Goal: Task Accomplishment & Management: Manage account settings

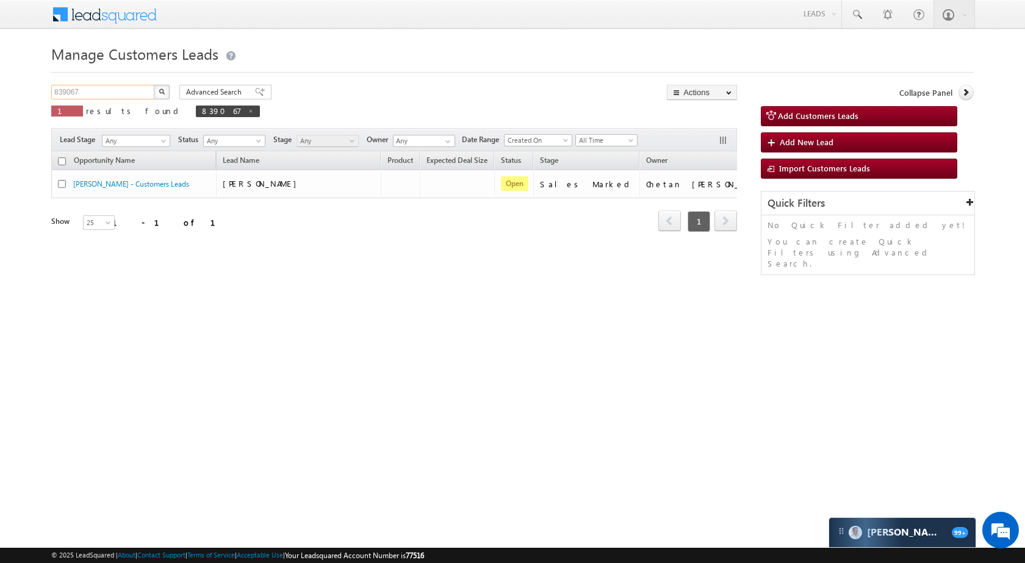
click at [112, 99] on input "839067" at bounding box center [103, 92] width 104 height 15
paste input "59303"
type input "859303"
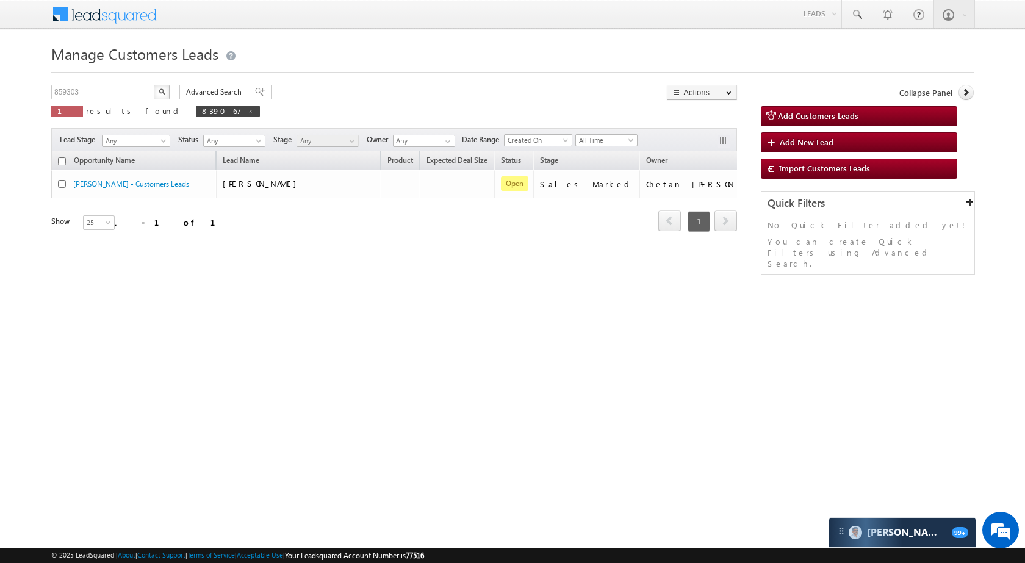
click at [158, 95] on button "button" at bounding box center [162, 92] width 16 height 15
click at [121, 101] on div "859303 X 1 results found 859303" at bounding box center [155, 102] width 208 height 35
click at [115, 88] on input "859303" at bounding box center [103, 92] width 104 height 15
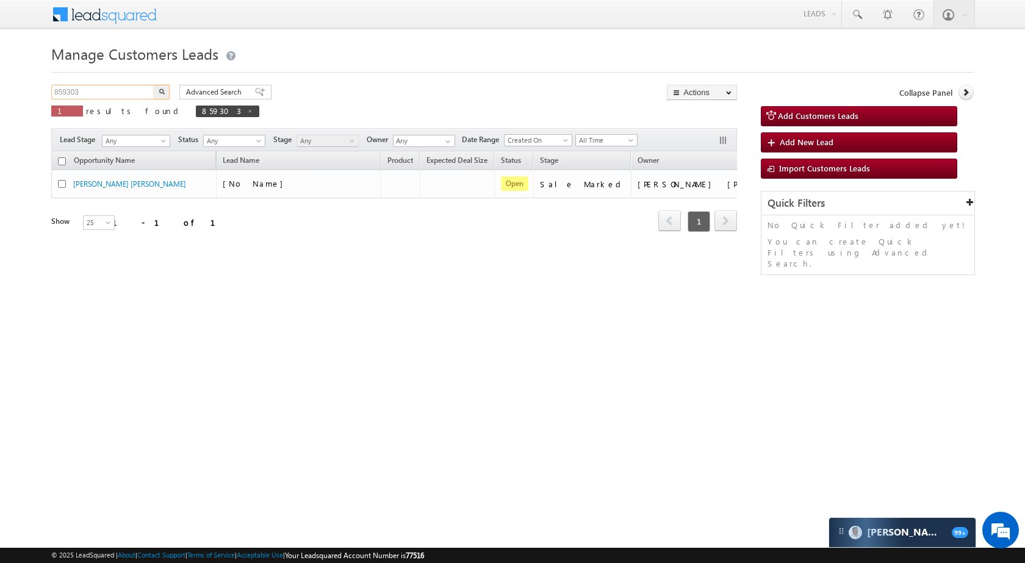
paste input "95020"
type input "895020"
click at [166, 93] on button "button" at bounding box center [162, 92] width 16 height 15
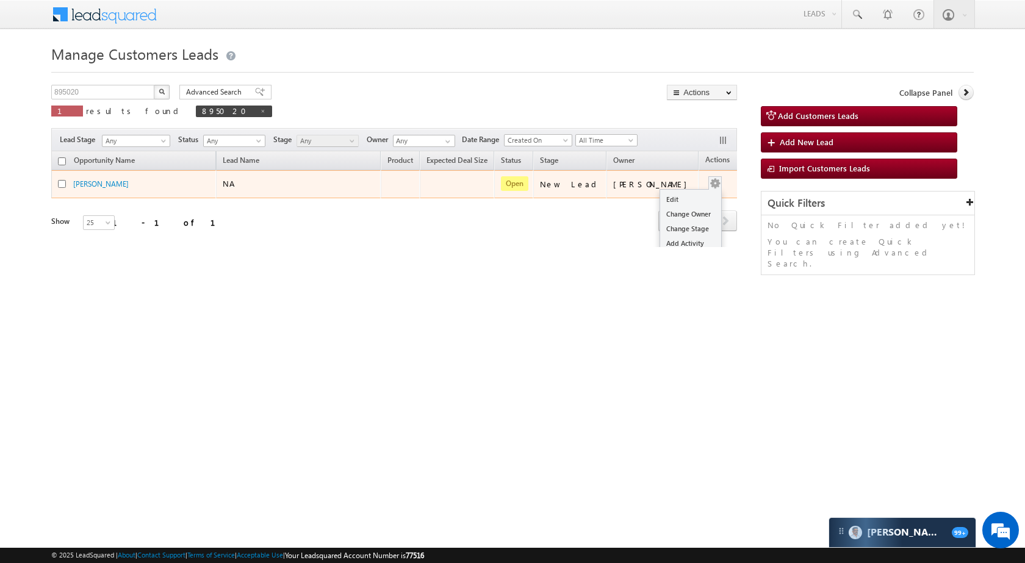
click at [709, 181] on button "button" at bounding box center [715, 184] width 12 height 12
click at [685, 190] on ul "Edit Change Owner Change Stage Add Activity Add Task Delete" at bounding box center [691, 236] width 62 height 94
click at [676, 195] on link "Edit" at bounding box center [690, 199] width 61 height 15
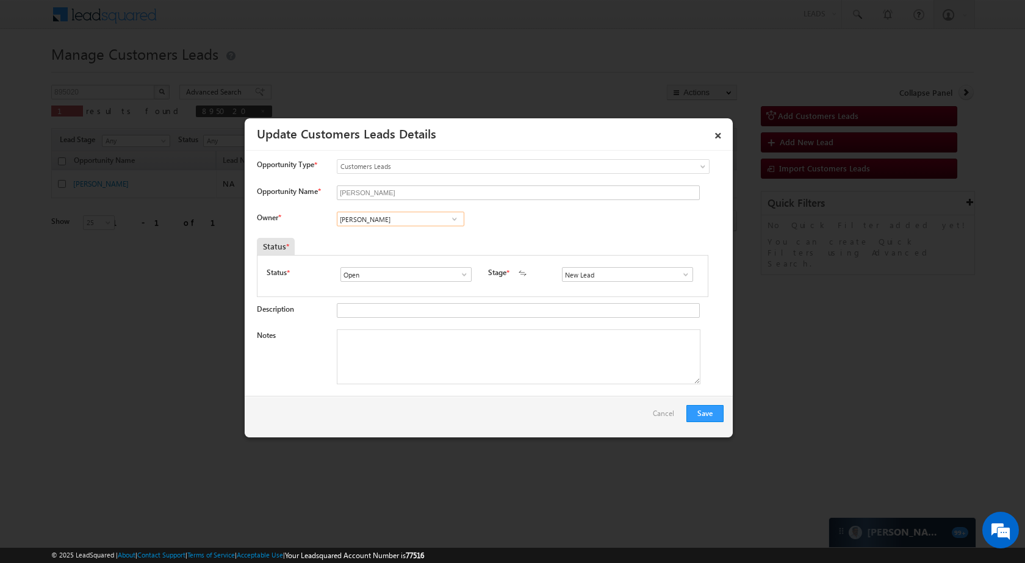
click at [417, 217] on input "[PERSON_NAME]" at bounding box center [401, 219] width 128 height 15
click at [426, 239] on span "kleram.rabari@sgrlimited.in" at bounding box center [397, 243] width 110 height 9
type input "Kleram Rabari"
click at [681, 273] on span at bounding box center [686, 275] width 12 height 10
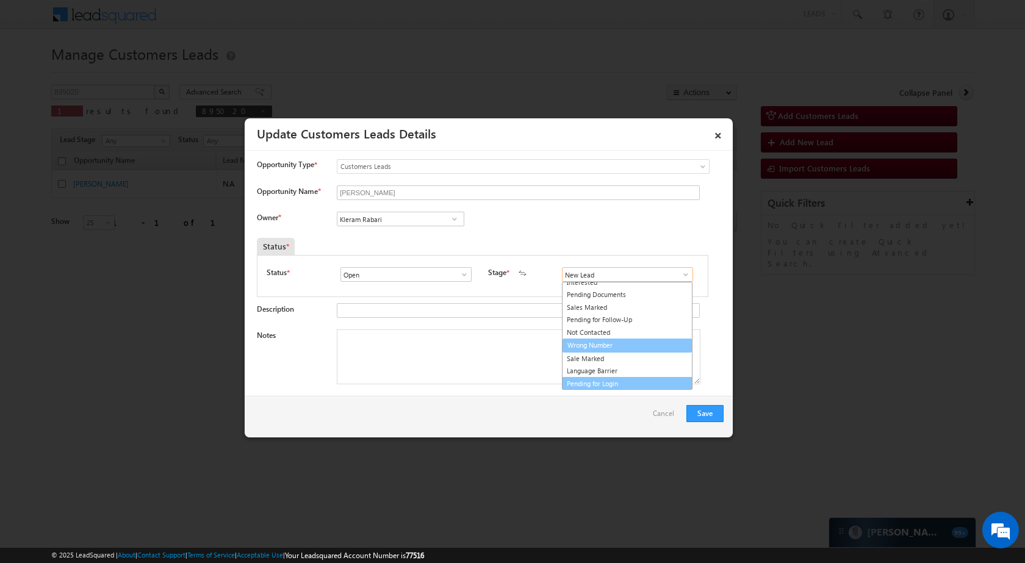
scroll to position [18, 0]
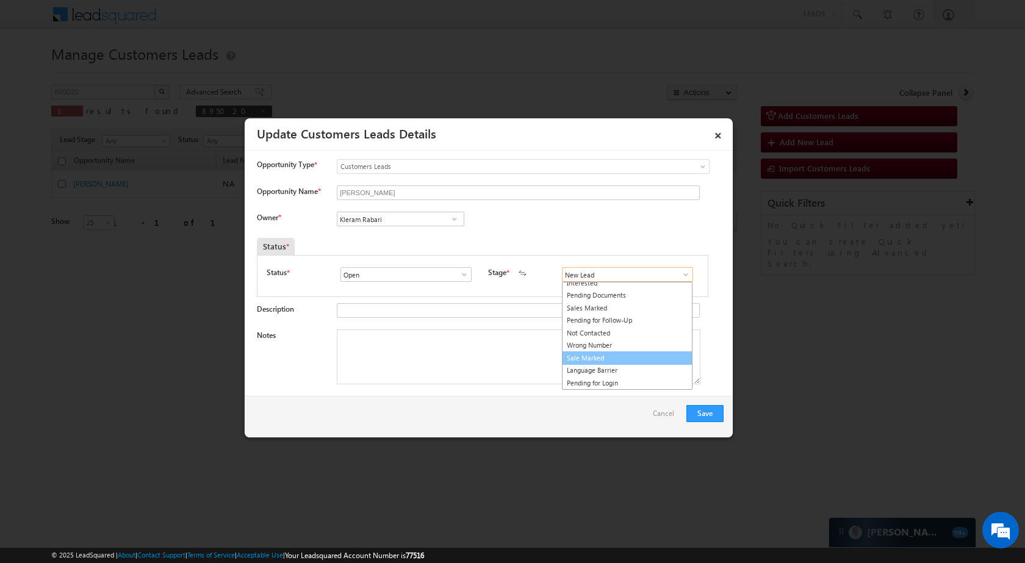
click at [626, 353] on link "Sale Marked" at bounding box center [627, 359] width 131 height 14
type input "Sale Marked"
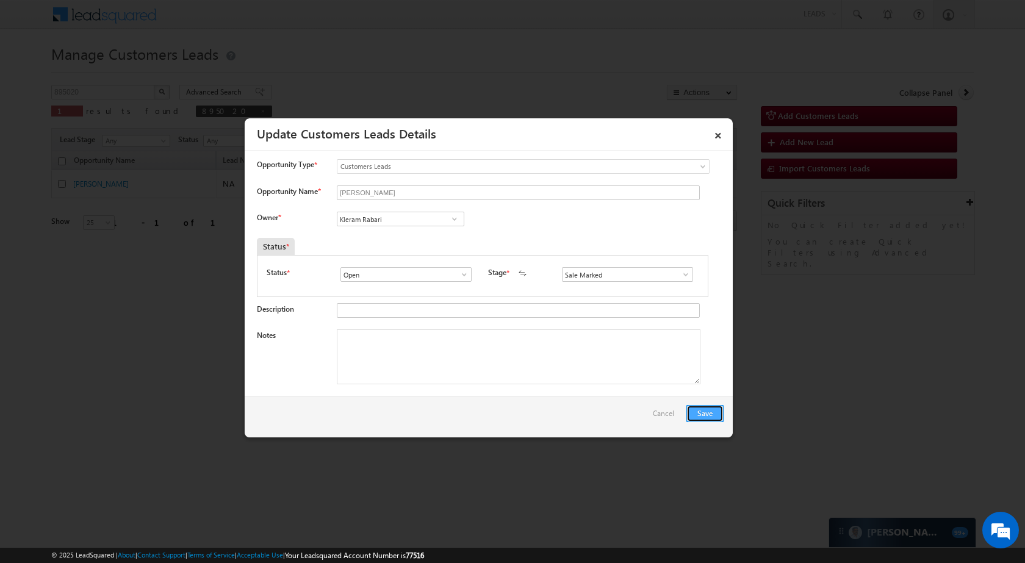
click at [712, 407] on button "Save" at bounding box center [705, 413] width 37 height 17
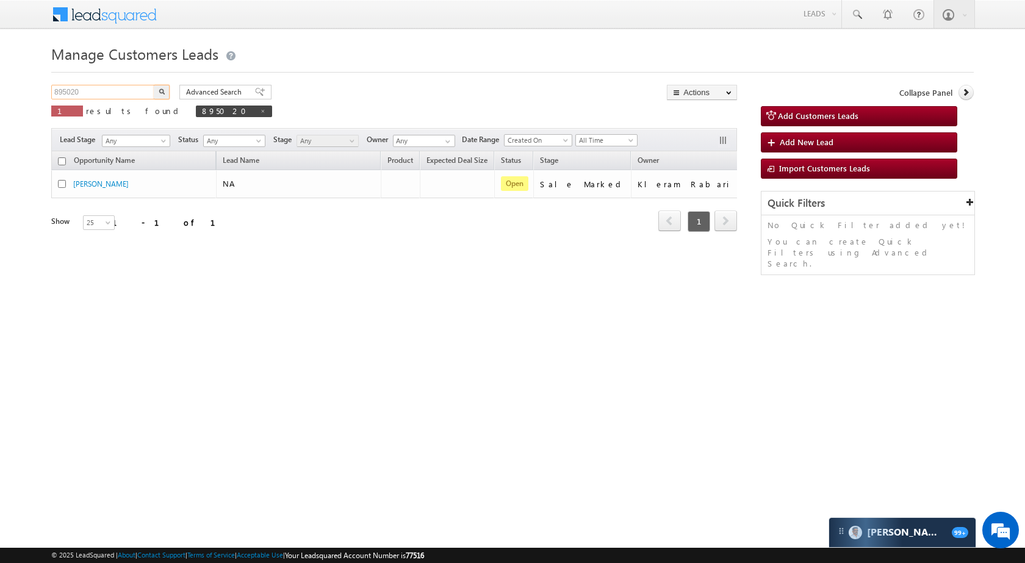
click at [111, 94] on input "895020" at bounding box center [103, 92] width 104 height 15
paste input "6267"
click at [161, 87] on button "button" at bounding box center [162, 92] width 16 height 15
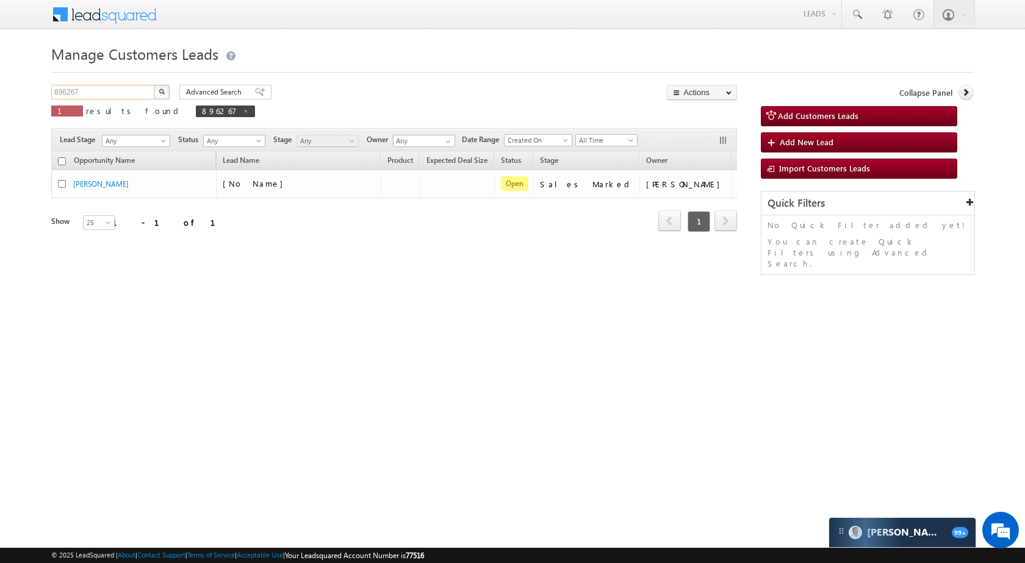
click at [133, 94] on input "896267" at bounding box center [103, 92] width 104 height 15
paste input "5012"
type input "895012"
click at [161, 87] on button "button" at bounding box center [162, 92] width 16 height 15
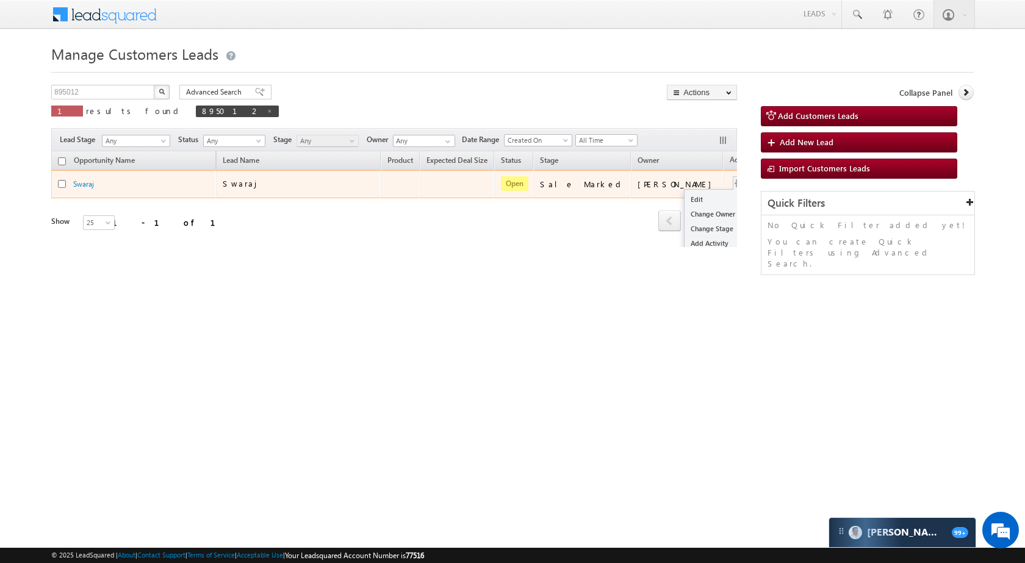
click at [734, 186] on button "button" at bounding box center [740, 184] width 12 height 12
click at [685, 198] on link "Edit" at bounding box center [715, 199] width 61 height 15
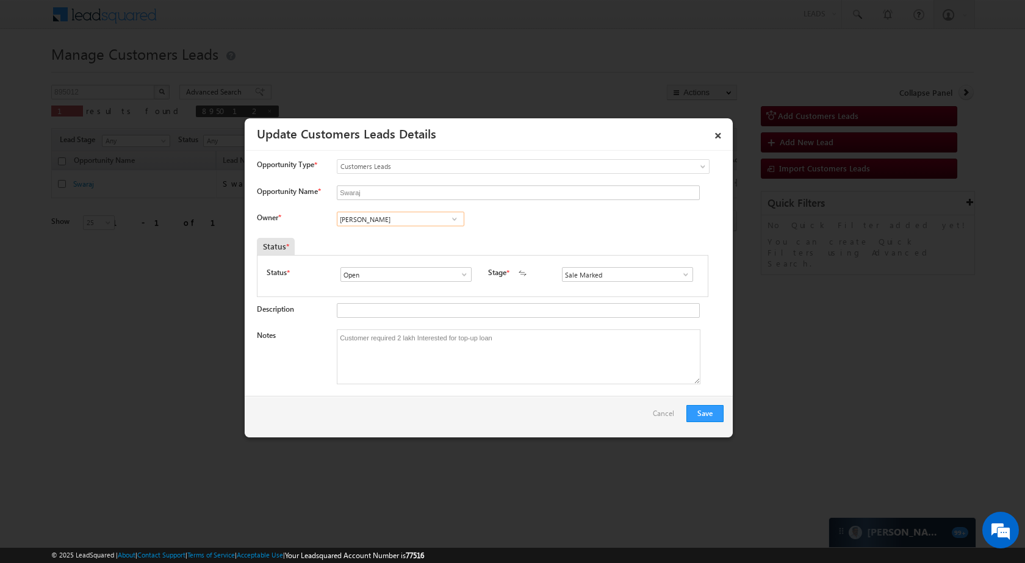
click at [394, 226] on input "Amit Yadav" at bounding box center [401, 219] width 128 height 15
paste input "[PERSON_NAME]"
click at [421, 234] on link "Sani Tomar sani.tomar@sgrlimited.in" at bounding box center [401, 237] width 128 height 23
type input "[PERSON_NAME]"
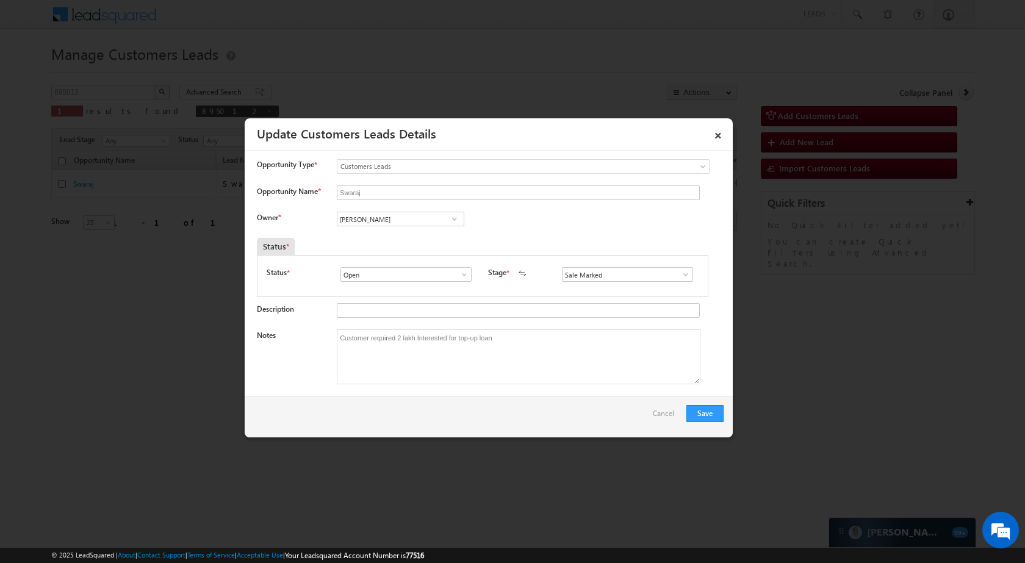
click at [680, 277] on span at bounding box center [686, 275] width 12 height 10
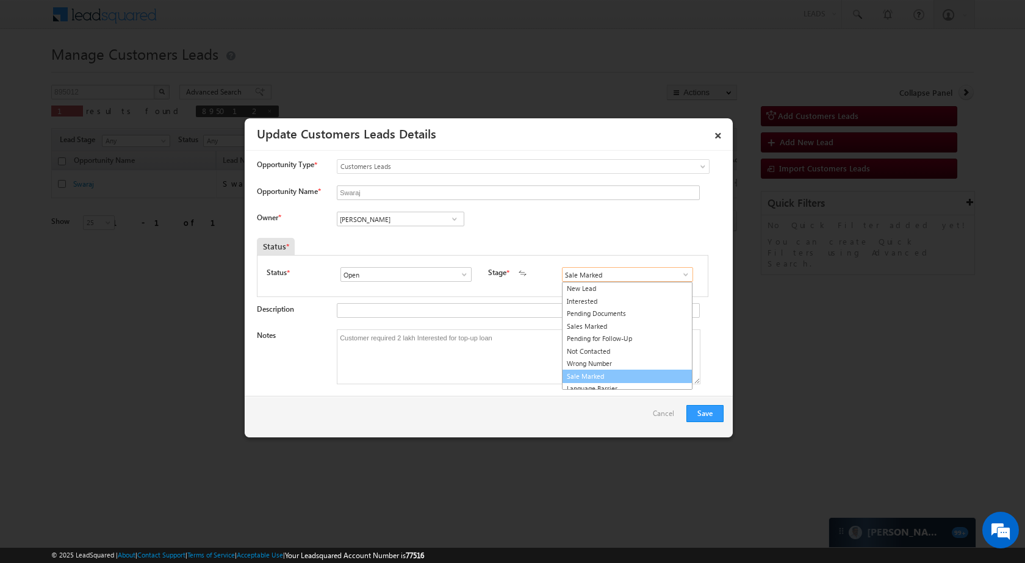
click at [604, 372] on link "Sale Marked" at bounding box center [627, 377] width 131 height 14
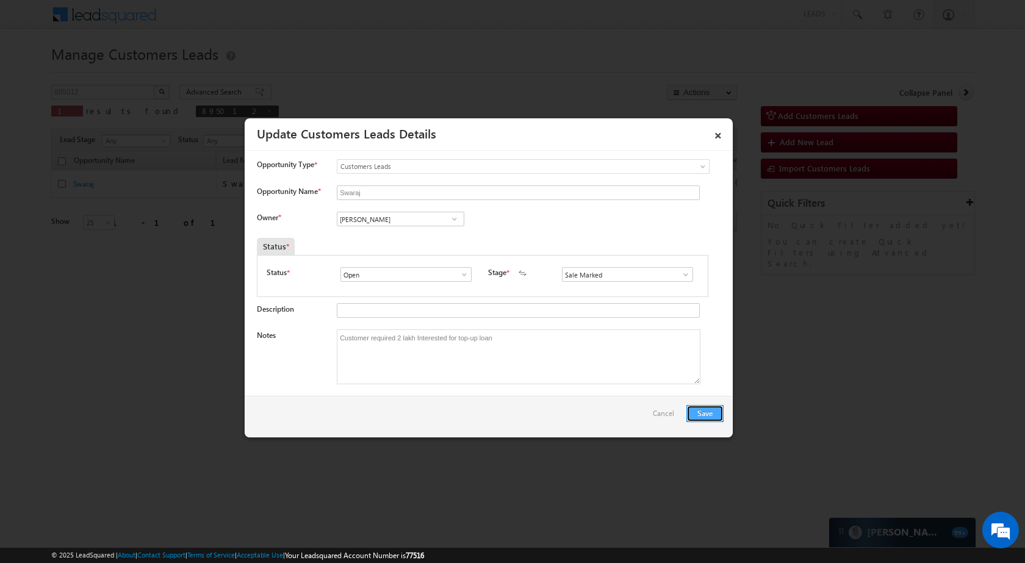
click at [704, 415] on button "Save" at bounding box center [705, 413] width 37 height 17
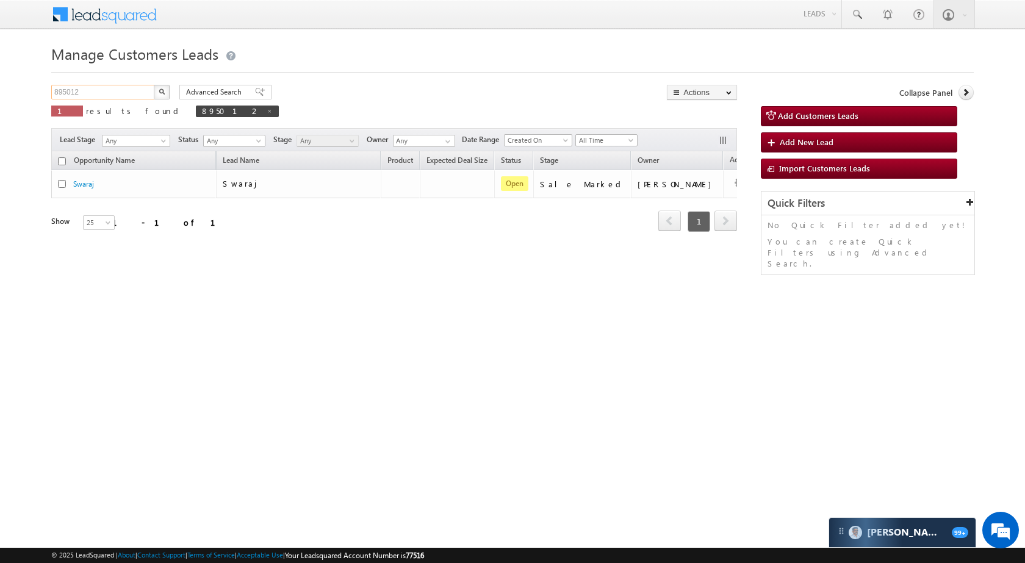
click at [134, 89] on input "895012" at bounding box center [103, 92] width 104 height 15
paste input "6384"
type input "896384"
click at [168, 89] on button "button" at bounding box center [162, 92] width 16 height 15
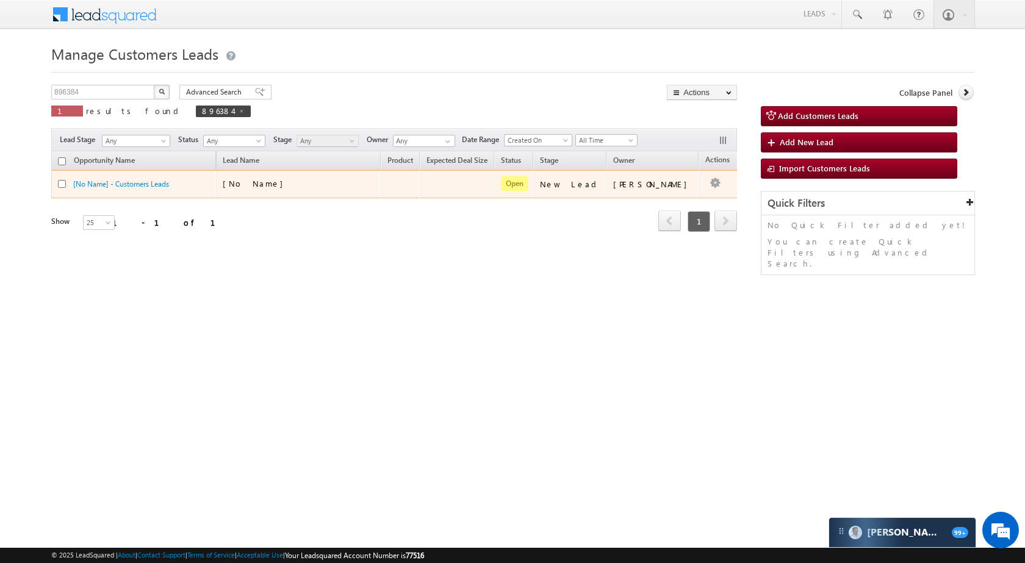
click at [707, 181] on td "Edit Change Owner Change Stage Add Activity Add Task Delete" at bounding box center [724, 184] width 51 height 28
click at [685, 194] on link "Edit" at bounding box center [690, 199] width 61 height 15
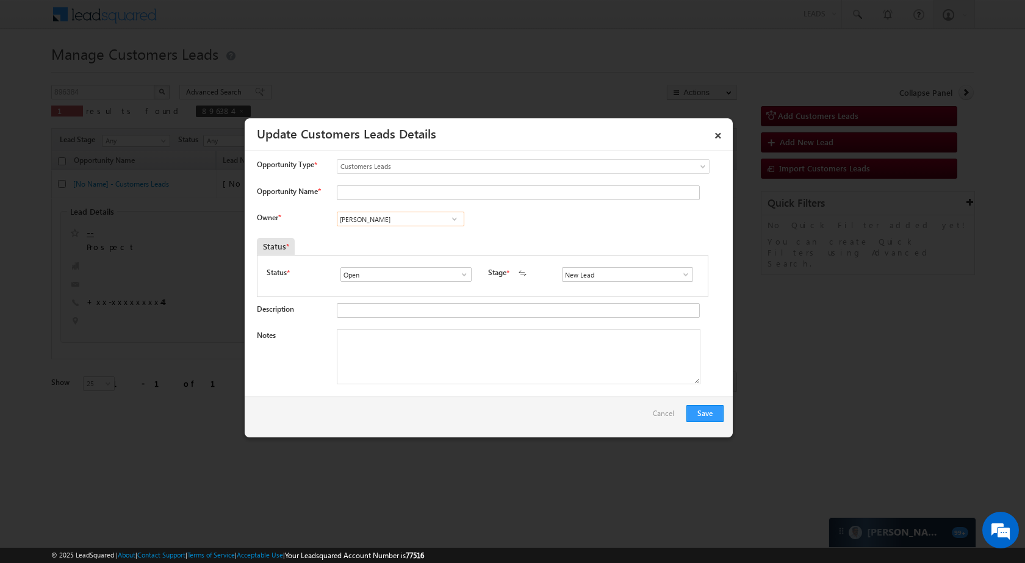
click at [427, 214] on input "[PERSON_NAME]" at bounding box center [401, 219] width 128 height 15
paste input "[PERSON_NAME]"
click at [414, 240] on span "rahul.kumar7@sgrlimited.in" at bounding box center [397, 243] width 110 height 9
type input "[PERSON_NAME]"
click at [675, 276] on link at bounding box center [682, 275] width 15 height 12
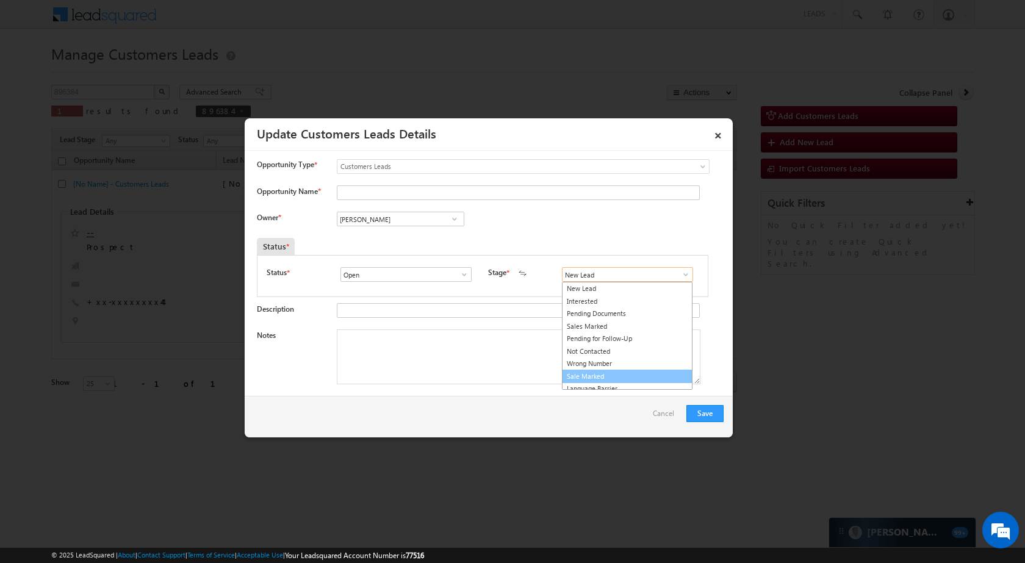
click at [603, 380] on link "Sale Marked" at bounding box center [627, 377] width 131 height 14
type input "Sale Marked"
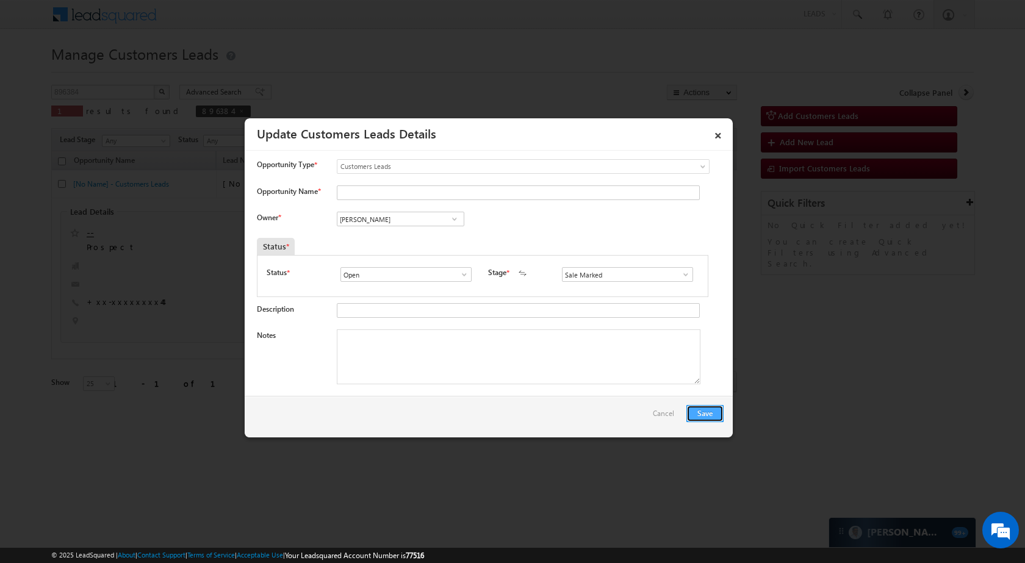
click at [701, 408] on button "Save" at bounding box center [705, 413] width 37 height 17
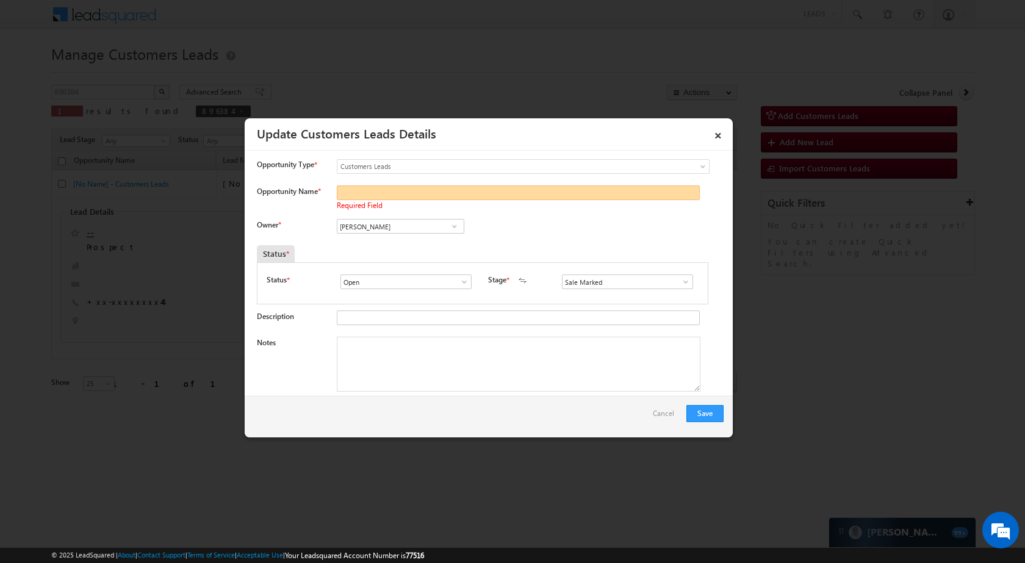
click at [393, 195] on input "Opportunity Name *" at bounding box center [518, 193] width 363 height 15
paste input "[PERSON_NAME]"
type input "[PERSON_NAME]"
click at [708, 416] on button "Save" at bounding box center [705, 413] width 37 height 17
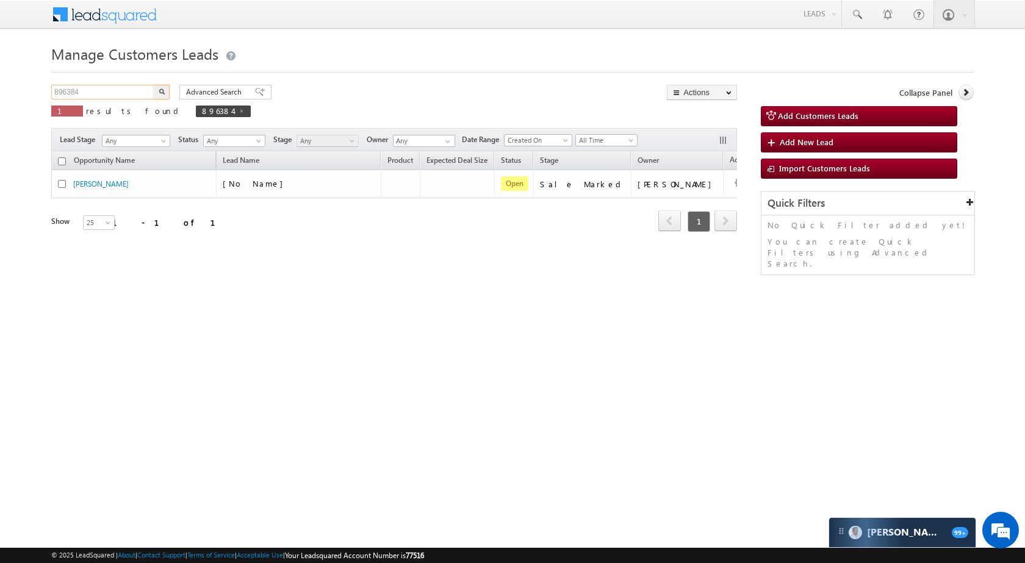
click at [96, 89] on input "896384" at bounding box center [103, 92] width 104 height 15
paste input "19918"
type input "819918"
click at [166, 93] on button "button" at bounding box center [162, 92] width 16 height 15
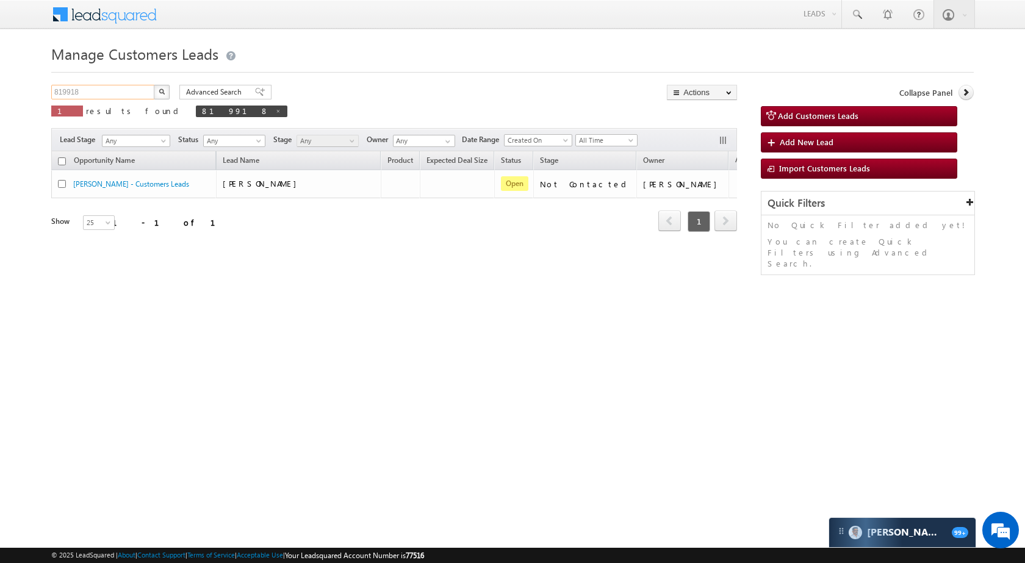
click at [105, 95] on input "819918" at bounding box center [103, 92] width 104 height 15
paste input "6137"
click at [156, 89] on button "button" at bounding box center [162, 92] width 16 height 15
click at [117, 92] on input "816137" at bounding box center [103, 92] width 104 height 15
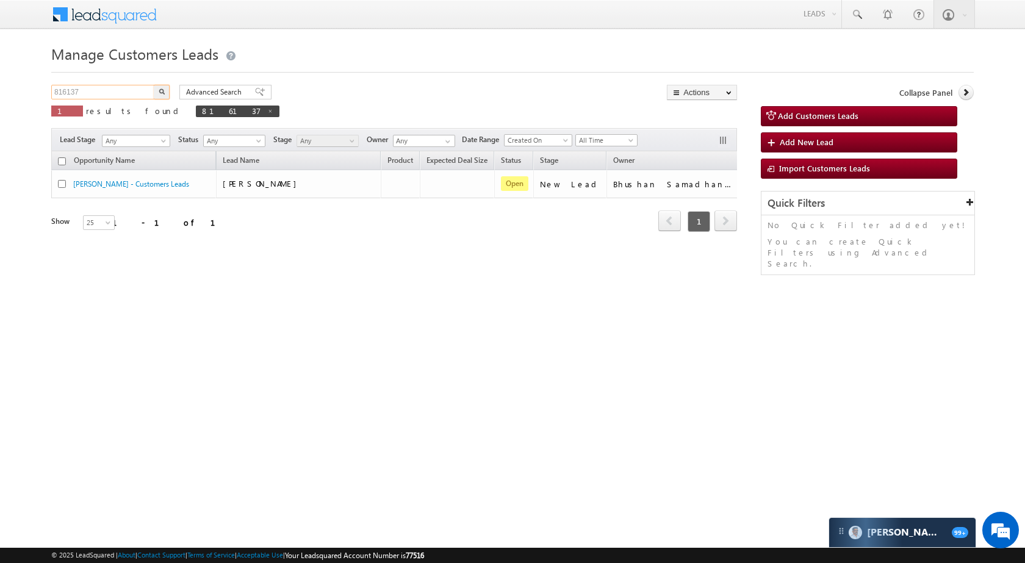
click at [117, 92] on input "816137" at bounding box center [103, 92] width 104 height 15
paste input "1159"
click at [155, 125] on div "811159 X 1 results found 816137" at bounding box center [165, 105] width 228 height 40
click at [159, 87] on button "button" at bounding box center [162, 92] width 16 height 15
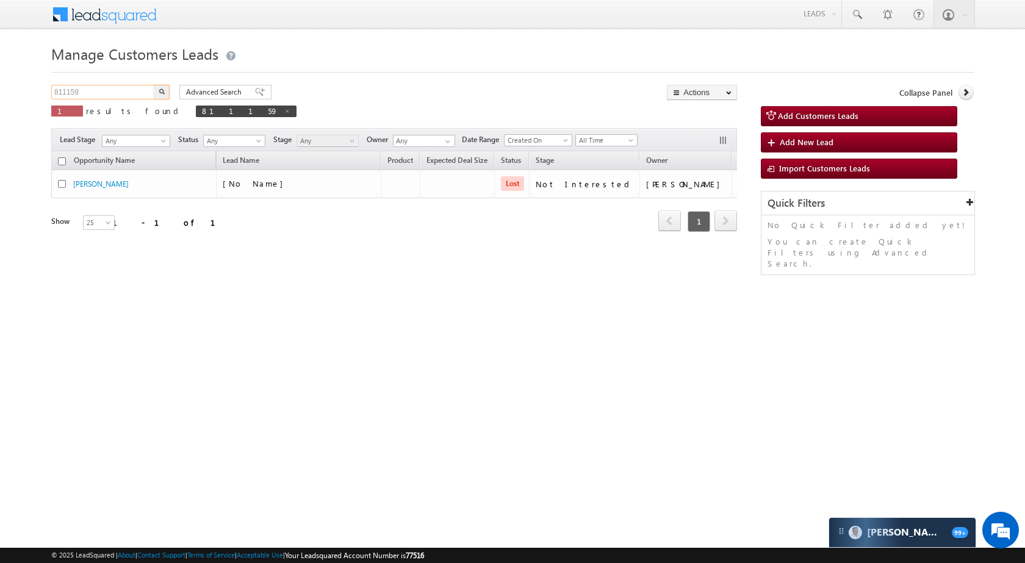
click at [84, 98] on input "811159" at bounding box center [103, 92] width 104 height 15
paste input "96275"
type input "896275"
click at [159, 86] on button "button" at bounding box center [162, 92] width 16 height 15
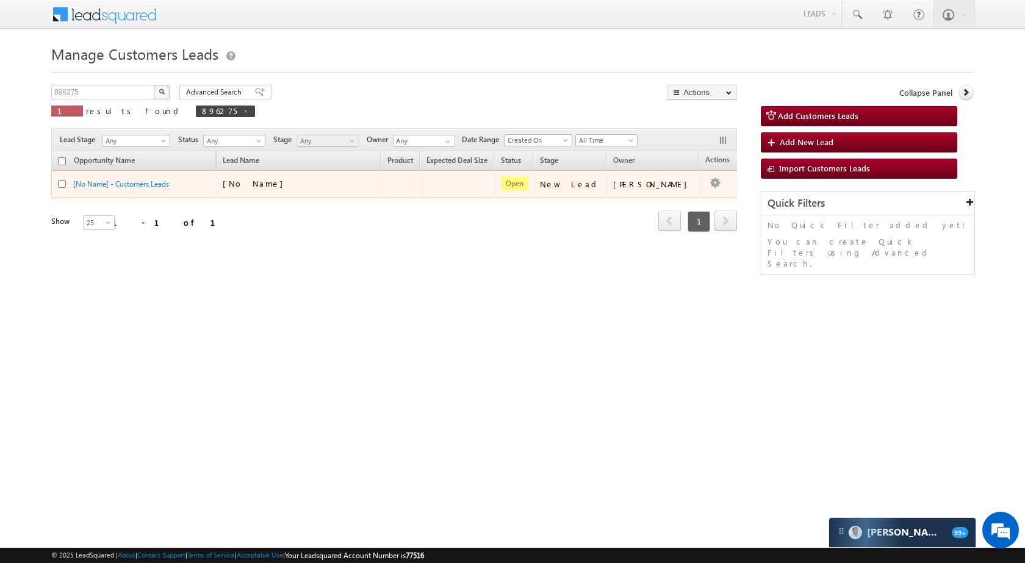
click at [709, 180] on button "button" at bounding box center [715, 183] width 12 height 12
click at [674, 195] on link "Edit" at bounding box center [690, 199] width 61 height 15
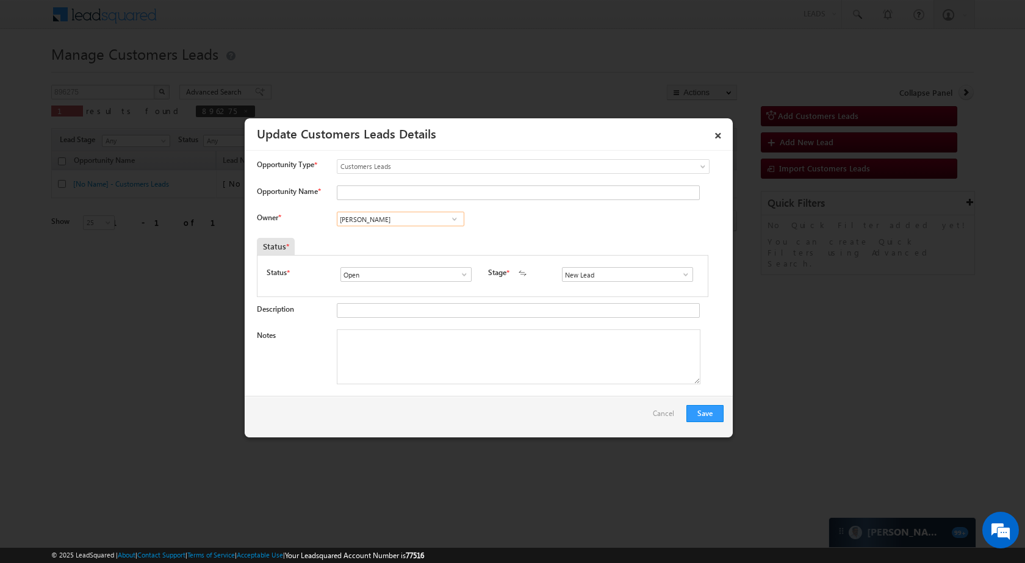
click at [391, 224] on input "[PERSON_NAME]" at bounding box center [401, 219] width 128 height 15
paste input "Ravendra Kumar"
click at [414, 245] on span "ravendra.kumar@sgrlimited.in" at bounding box center [397, 243] width 110 height 9
type input "Ravendra Kumar"
click at [680, 271] on span at bounding box center [686, 275] width 12 height 10
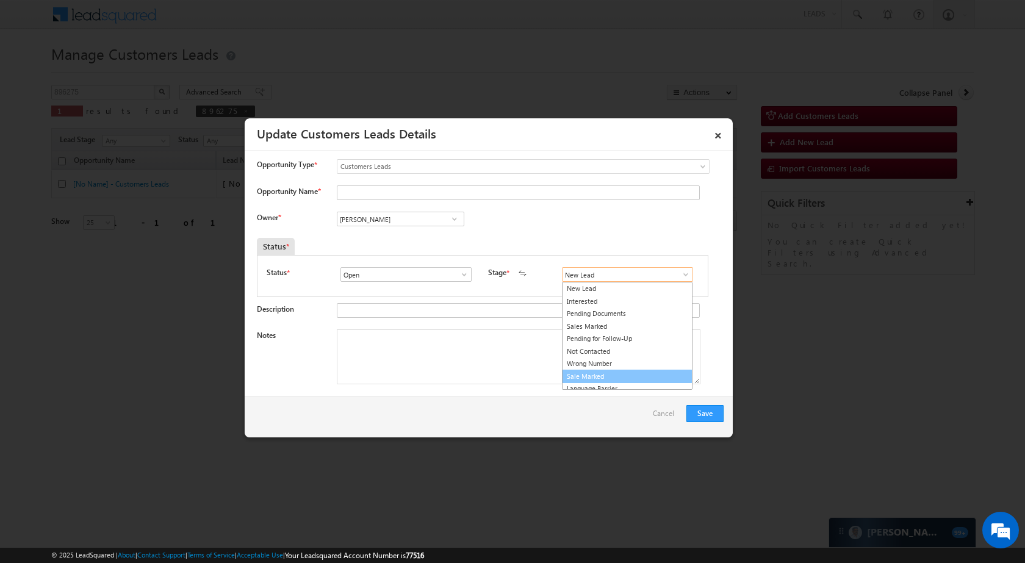
click at [595, 375] on link "Sale Marked" at bounding box center [627, 377] width 131 height 14
type input "Sale Marked"
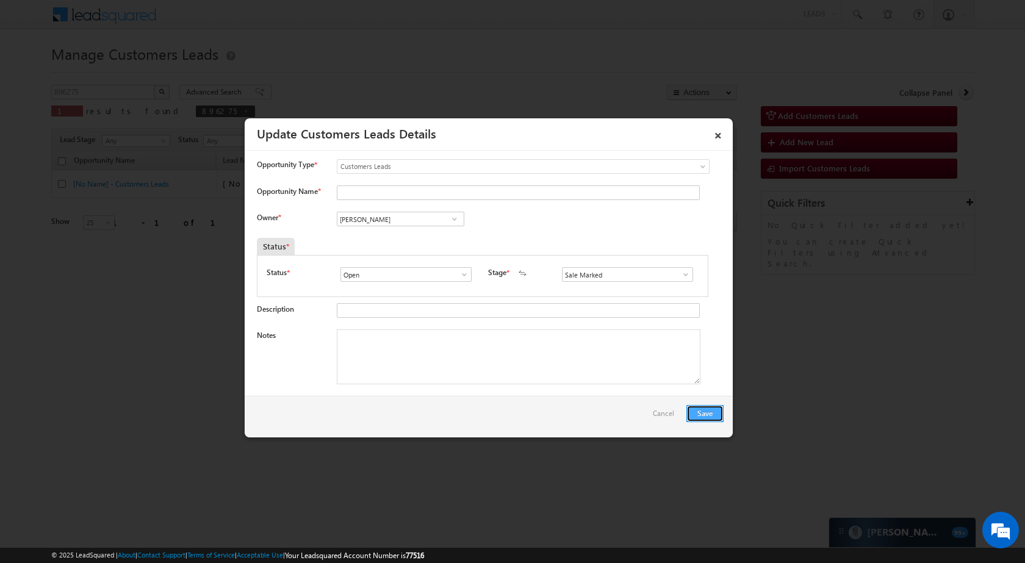
click at [702, 410] on button "Save" at bounding box center [705, 413] width 37 height 17
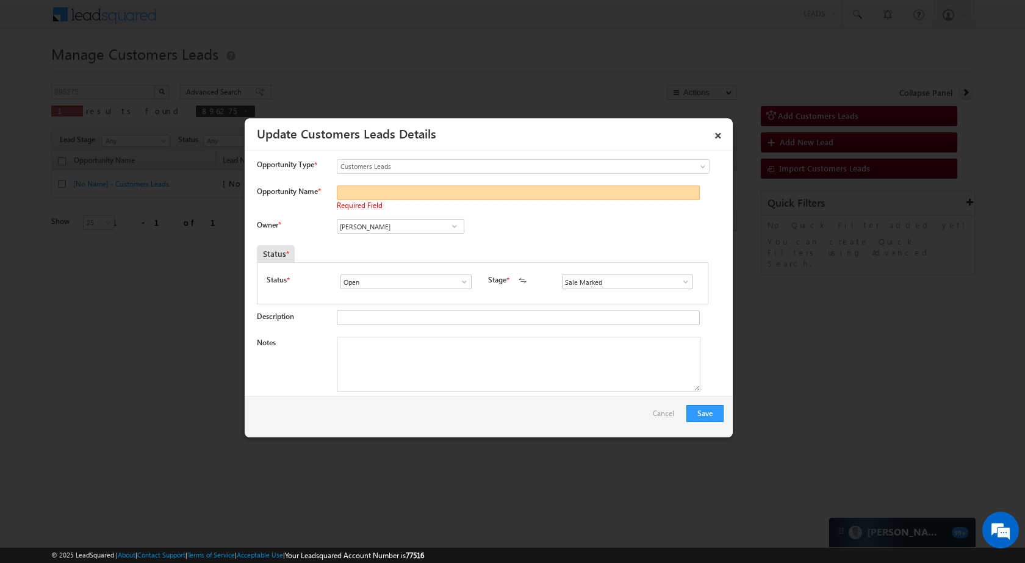
click at [357, 189] on input "Opportunity Name *" at bounding box center [518, 193] width 363 height 15
paste input "[PERSON_NAME]"
type input "[PERSON_NAME]"
click at [723, 410] on button "Save" at bounding box center [705, 413] width 37 height 17
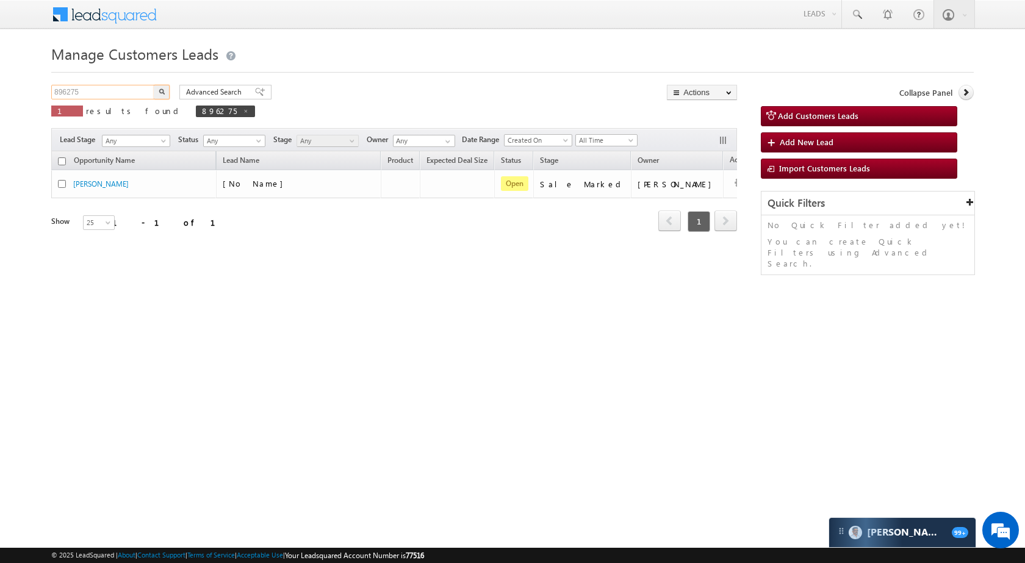
click at [124, 94] on input "896275" at bounding box center [103, 92] width 104 height 15
paste input "5573"
click at [165, 96] on button "button" at bounding box center [162, 92] width 16 height 15
click at [114, 87] on input "895573" at bounding box center [103, 92] width 104 height 15
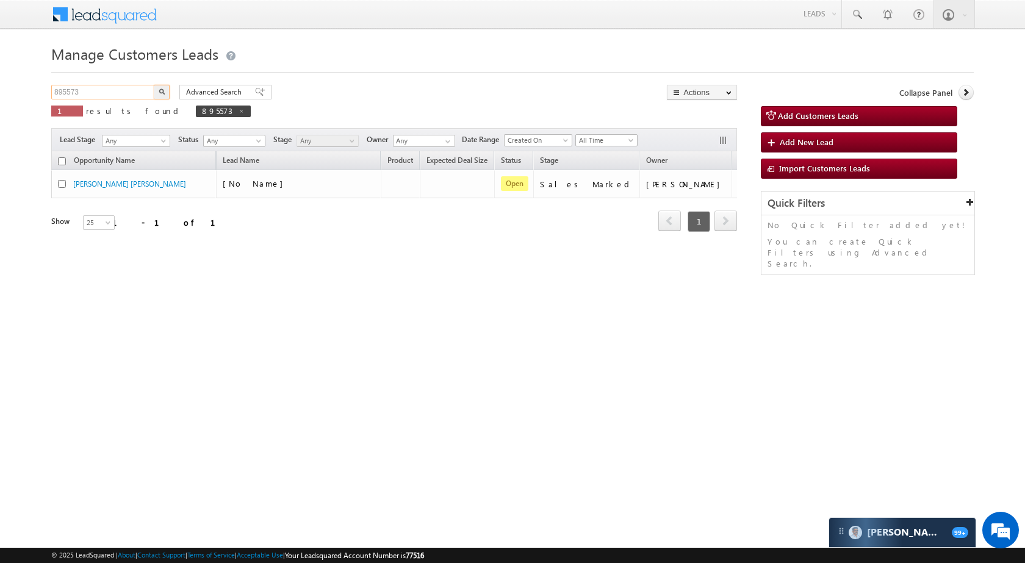
click at [114, 87] on input "895573" at bounding box center [103, 92] width 104 height 15
paste input "6384"
click at [154, 91] on button "button" at bounding box center [162, 92] width 16 height 15
click at [105, 78] on div "Manage Customers Leads Customers Leads updated successfully. 896384 X 1 results…" at bounding box center [512, 193] width 923 height 305
click at [103, 85] on input "896384" at bounding box center [103, 92] width 104 height 15
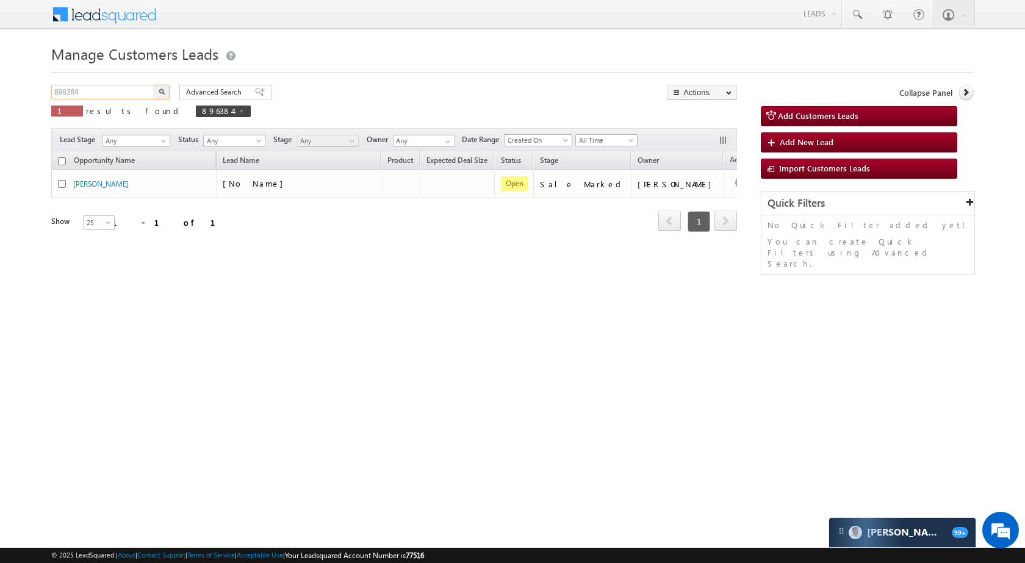
click at [103, 85] on input "896384" at bounding box center [103, 92] width 104 height 15
paste input "5010"
type input "895010"
click at [156, 92] on button "button" at bounding box center [162, 92] width 16 height 15
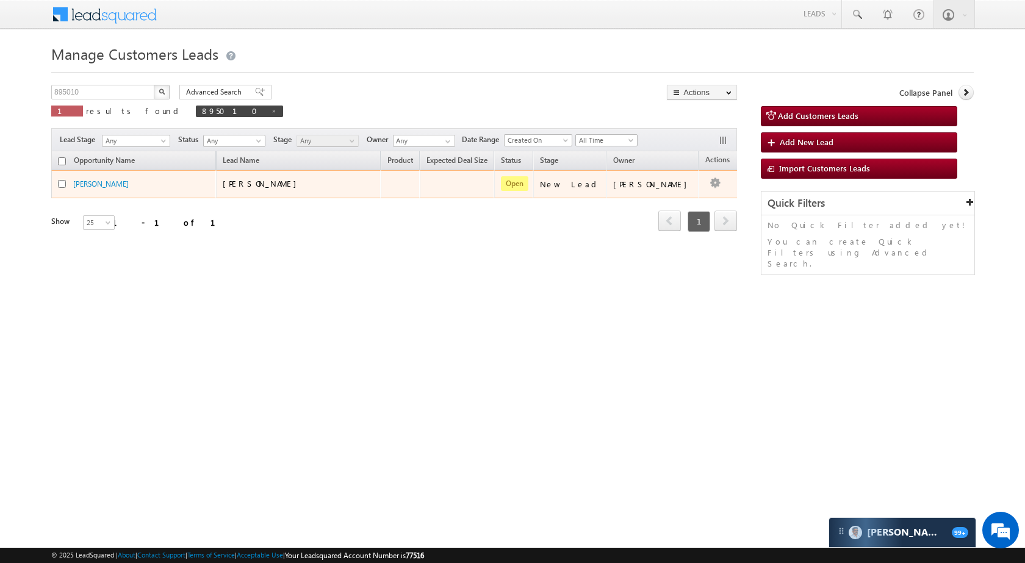
click at [717, 186] on td at bounding box center [724, 184] width 51 height 28
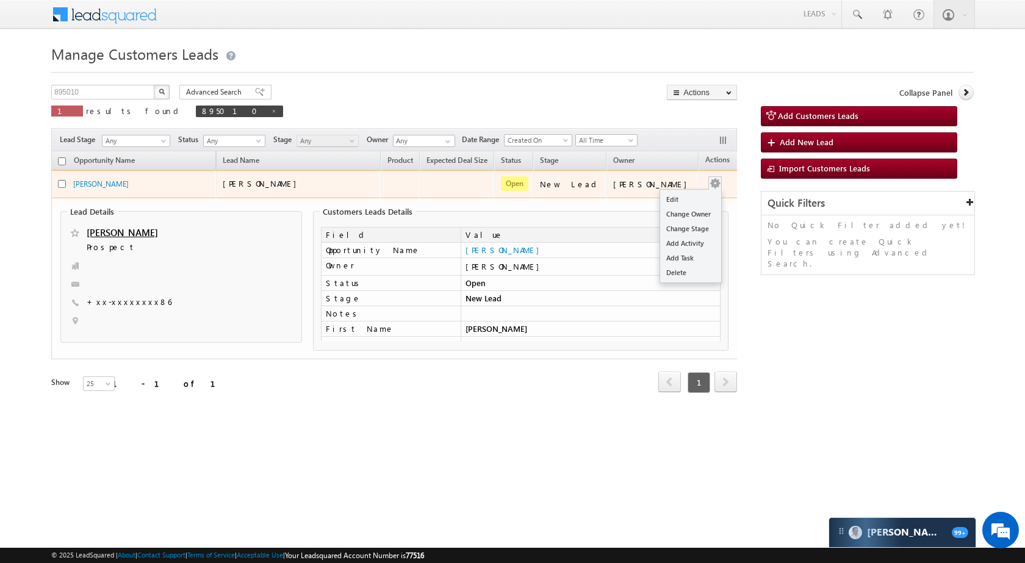
click at [709, 184] on button "button" at bounding box center [715, 184] width 12 height 12
click at [677, 199] on link "Edit" at bounding box center [690, 199] width 61 height 15
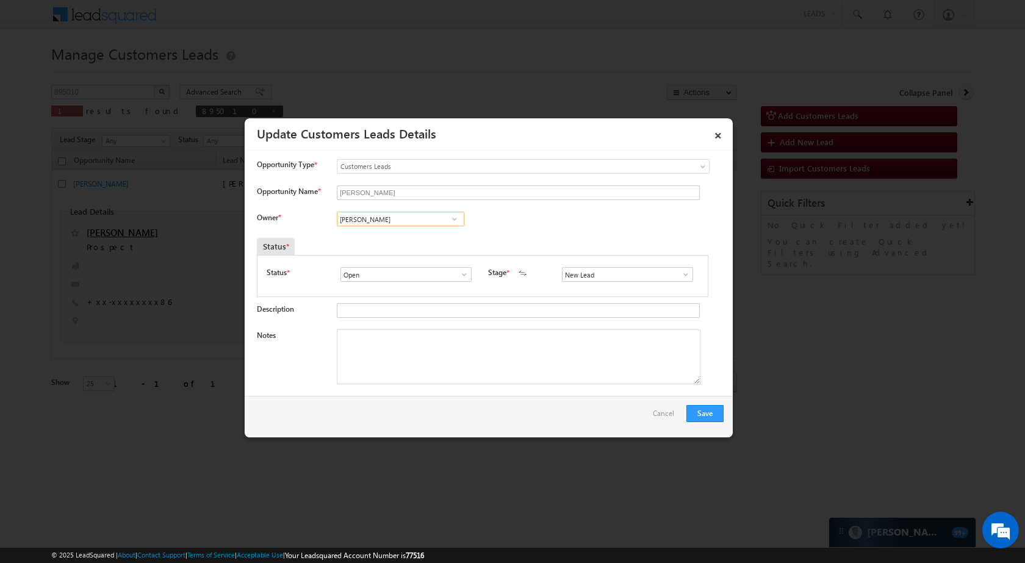
click at [421, 222] on input "[PERSON_NAME]" at bounding box center [401, 219] width 128 height 15
paste input "[PERSON_NAME]"
click at [428, 249] on ul "Rana Sangram Singh rana.singh@sgrlimited.in" at bounding box center [401, 237] width 128 height 23
click at [422, 239] on span "rana.singh@sgrlimited.in" at bounding box center [397, 243] width 110 height 9
type input "[PERSON_NAME]"
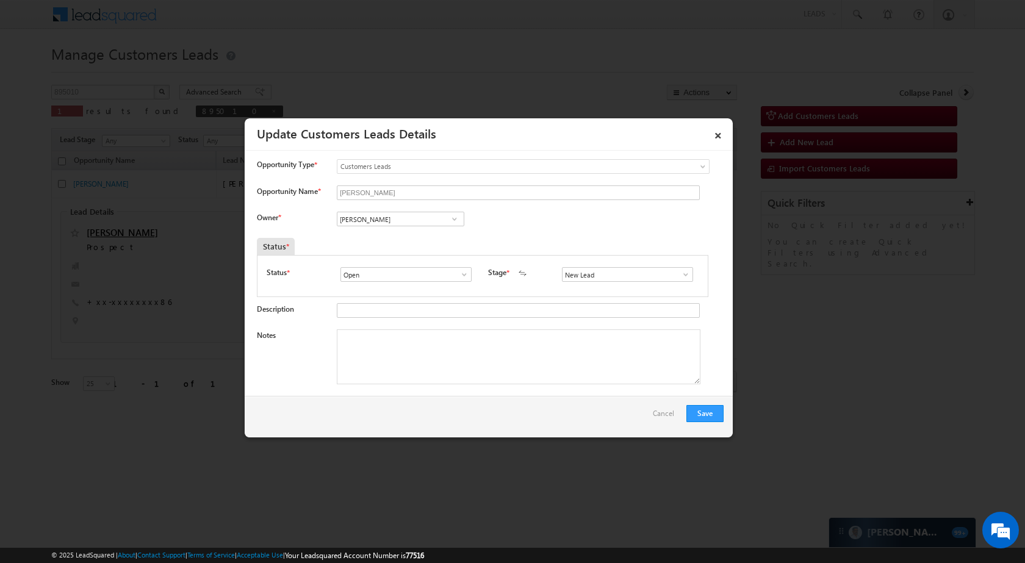
click at [680, 272] on span at bounding box center [686, 275] width 12 height 10
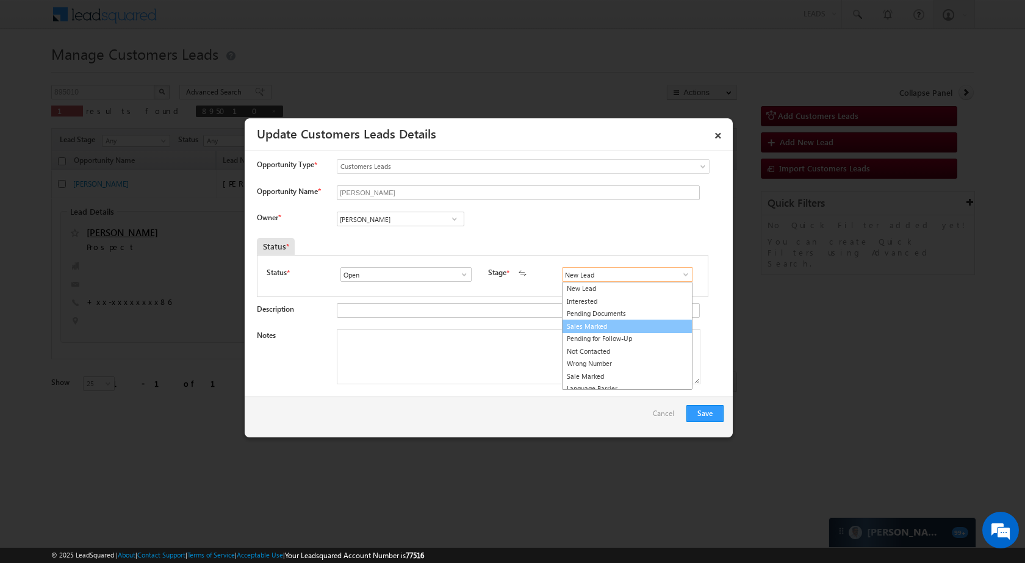
click at [617, 327] on link "Sales Marked" at bounding box center [627, 327] width 131 height 14
type input "Sales Marked"
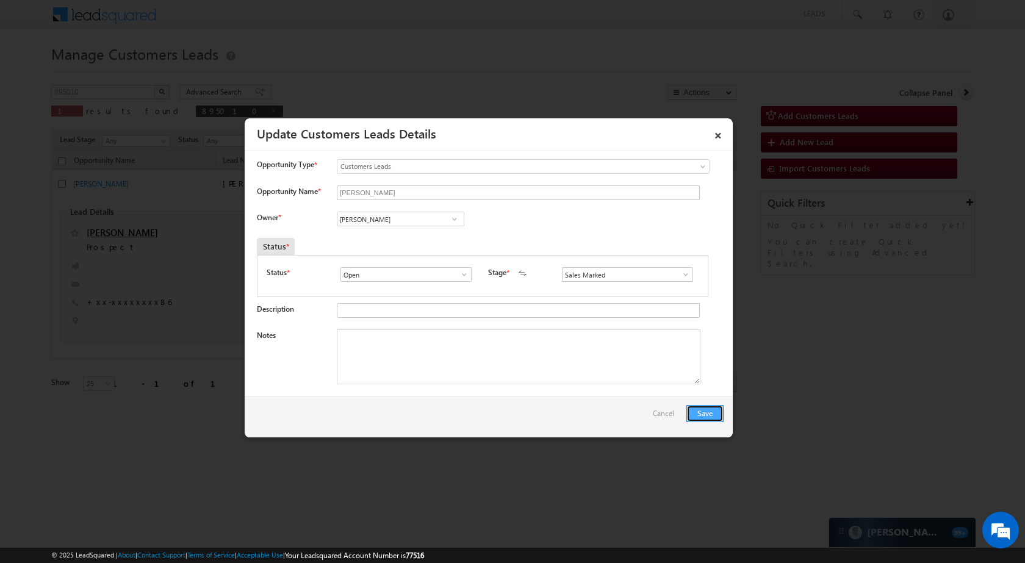
click at [720, 412] on button "Save" at bounding box center [705, 413] width 37 height 17
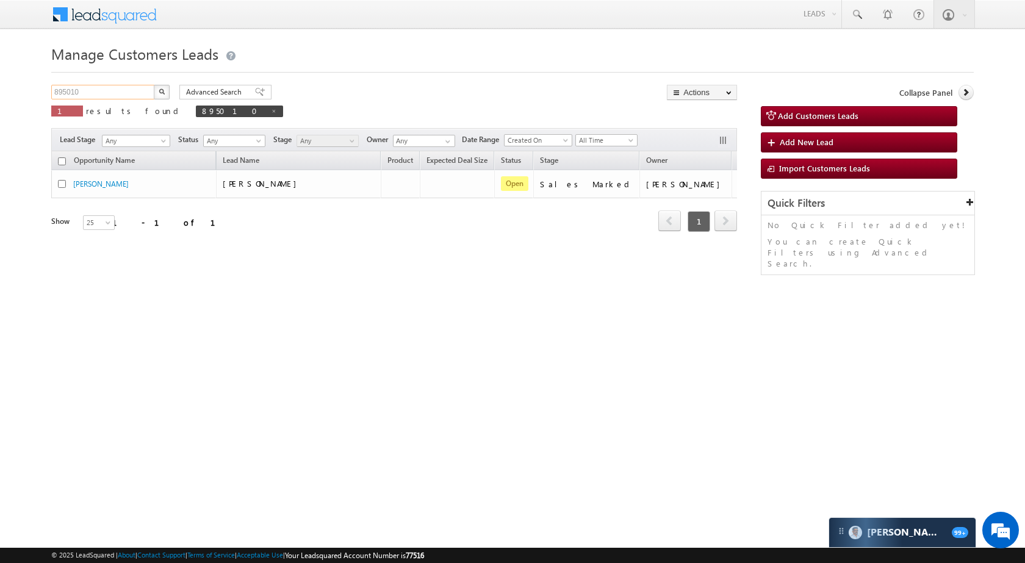
click at [120, 96] on input "895010" at bounding box center [103, 92] width 104 height 15
click at [161, 85] on button "button" at bounding box center [162, 92] width 16 height 15
click at [133, 87] on input "895010" at bounding box center [103, 92] width 104 height 15
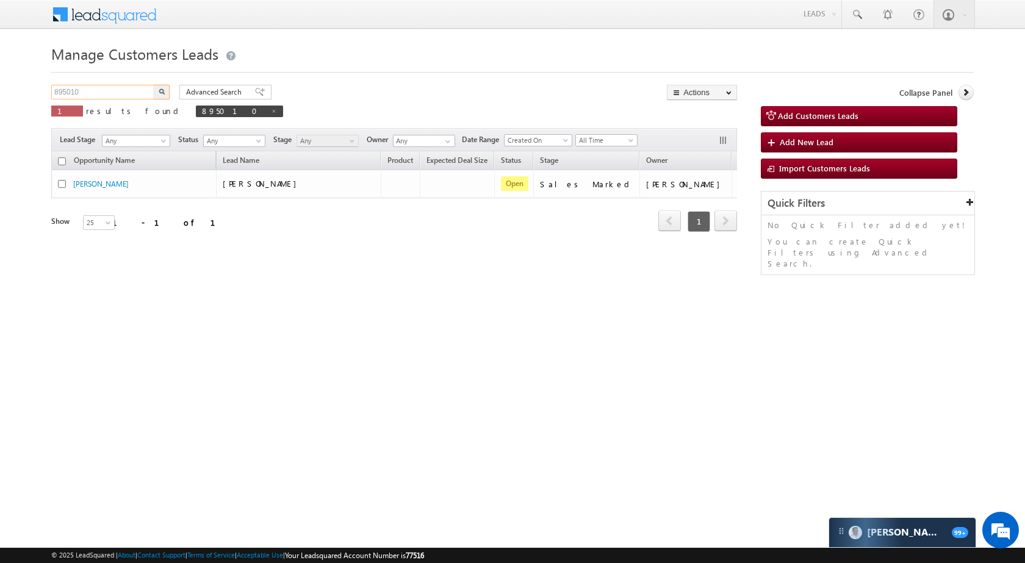
paste input "6387"
type input "896387"
click at [167, 92] on button "button" at bounding box center [162, 92] width 16 height 15
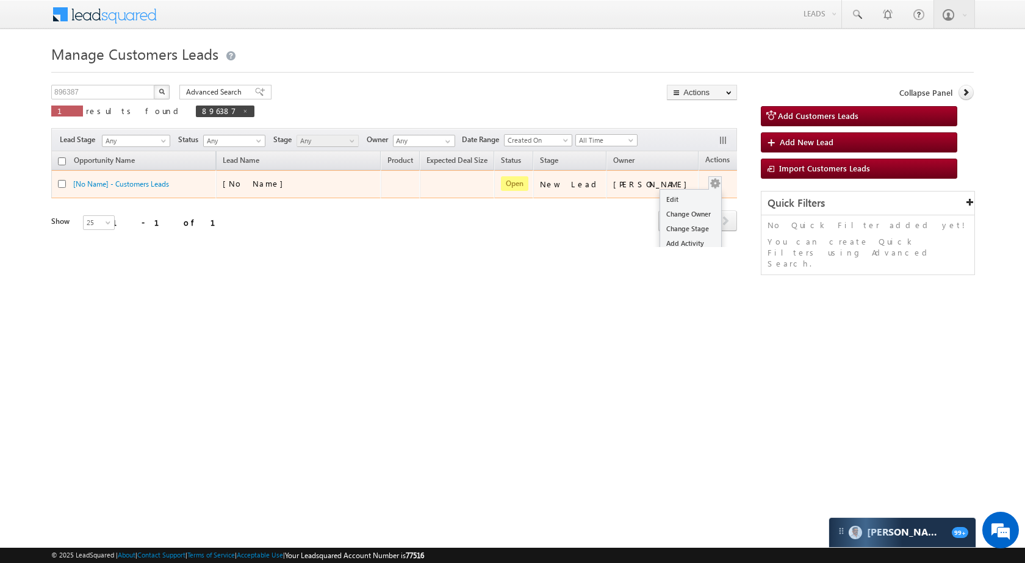
click at [709, 178] on button "button" at bounding box center [715, 184] width 12 height 12
click at [682, 195] on link "Edit" at bounding box center [690, 199] width 61 height 15
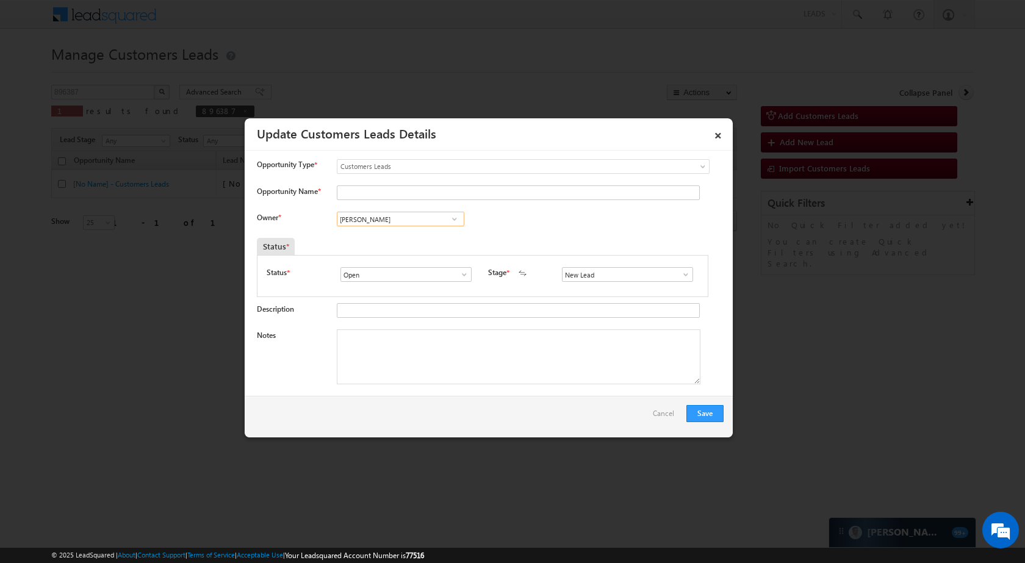
click at [420, 223] on input "[PERSON_NAME]" at bounding box center [401, 219] width 128 height 15
paste input "[PERSON_NAME]"
click at [411, 244] on span "rahul.kumar7@sgrlimited.in" at bounding box center [397, 243] width 110 height 9
type input "[PERSON_NAME]"
click at [680, 275] on span at bounding box center [686, 275] width 12 height 10
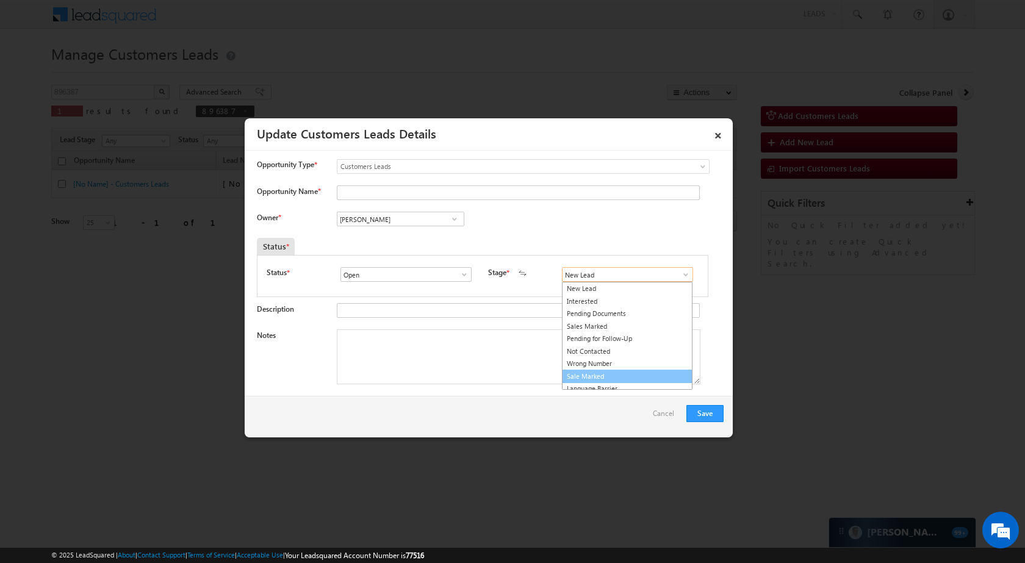
click at [626, 372] on link "Sale Marked" at bounding box center [627, 377] width 131 height 14
type input "Sale Marked"
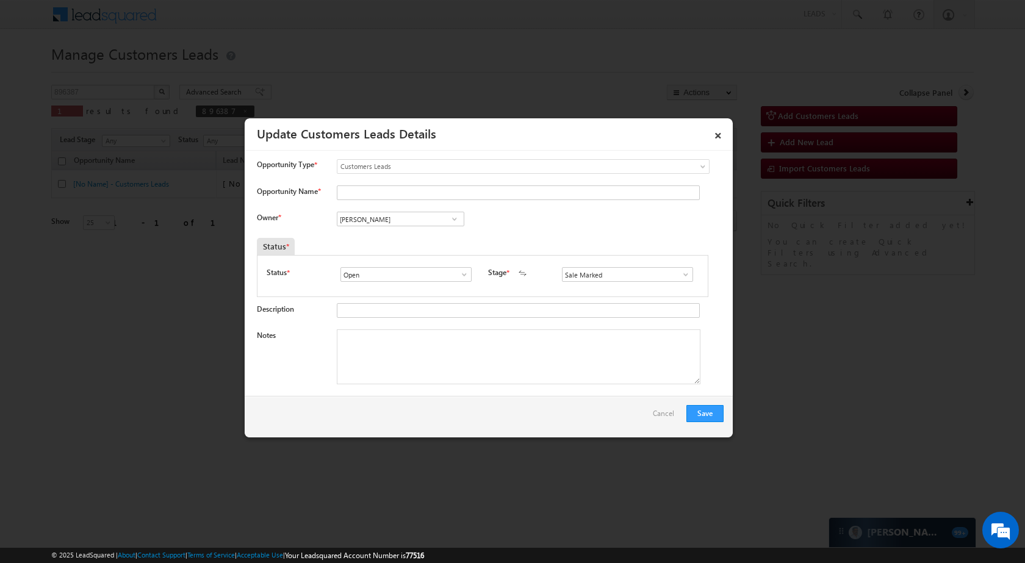
click at [699, 405] on div "Save Cancel" at bounding box center [489, 417] width 488 height 42
click at [701, 410] on button "Save" at bounding box center [705, 413] width 37 height 17
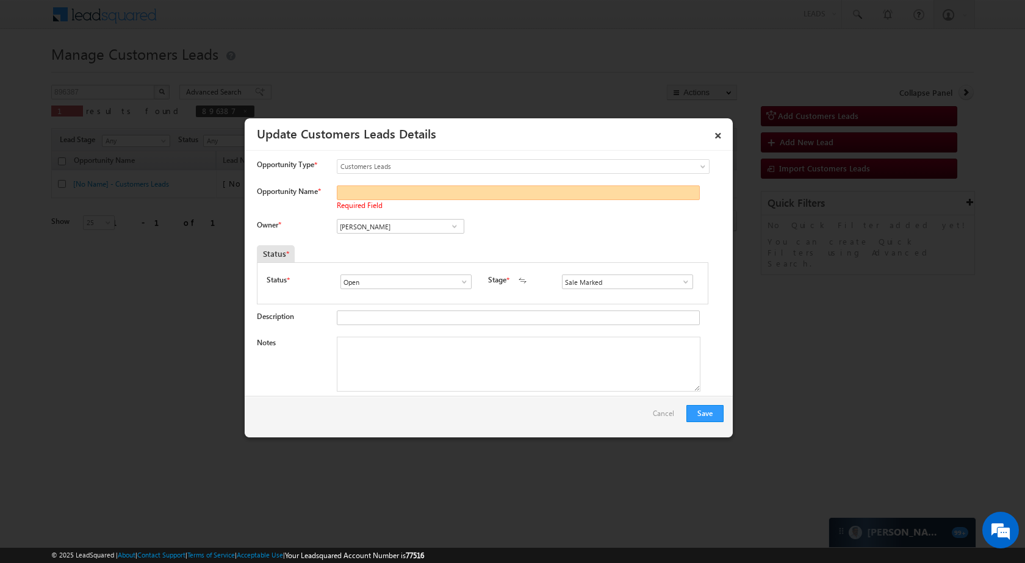
click at [444, 195] on input "Opportunity Name *" at bounding box center [518, 193] width 363 height 15
paste input "Samreen"
type input "Samreen"
click at [719, 414] on button "Save" at bounding box center [705, 413] width 37 height 17
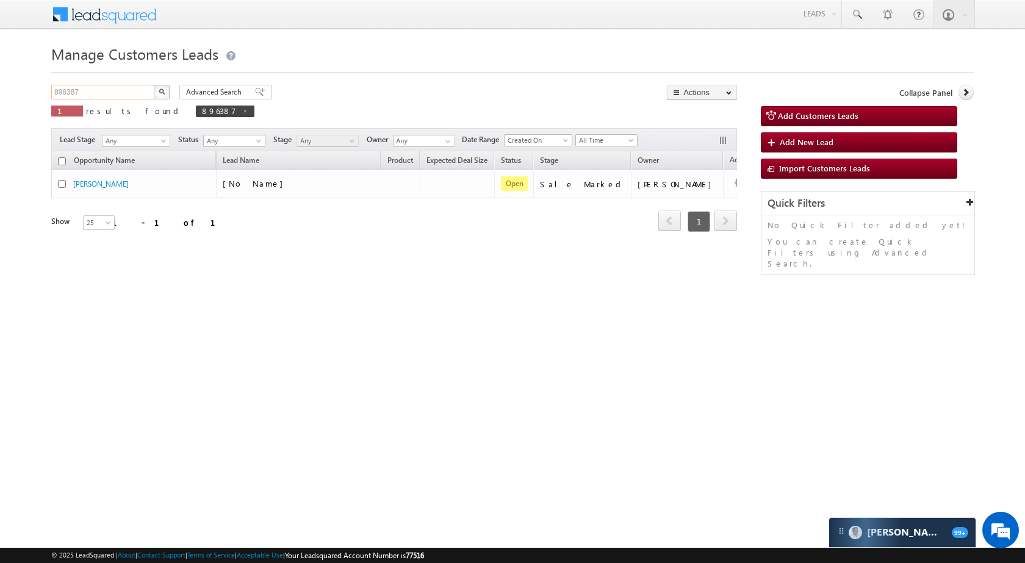
click at [101, 85] on input "896387" at bounding box center [103, 92] width 104 height 15
click at [101, 91] on input "896387" at bounding box center [103, 92] width 104 height 15
click at [159, 89] on img "button" at bounding box center [162, 92] width 6 height 6
click at [131, 98] on input "896387" at bounding box center [103, 92] width 104 height 15
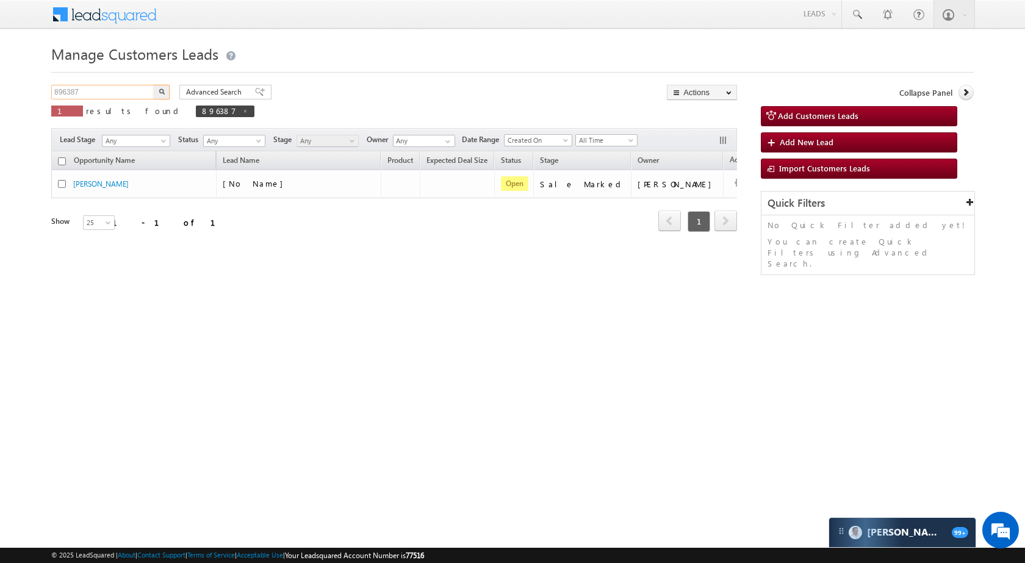
click at [131, 98] on input "896387" at bounding box center [103, 92] width 104 height 15
paste input "8"
type input "896388"
click at [164, 95] on button "button" at bounding box center [162, 92] width 16 height 15
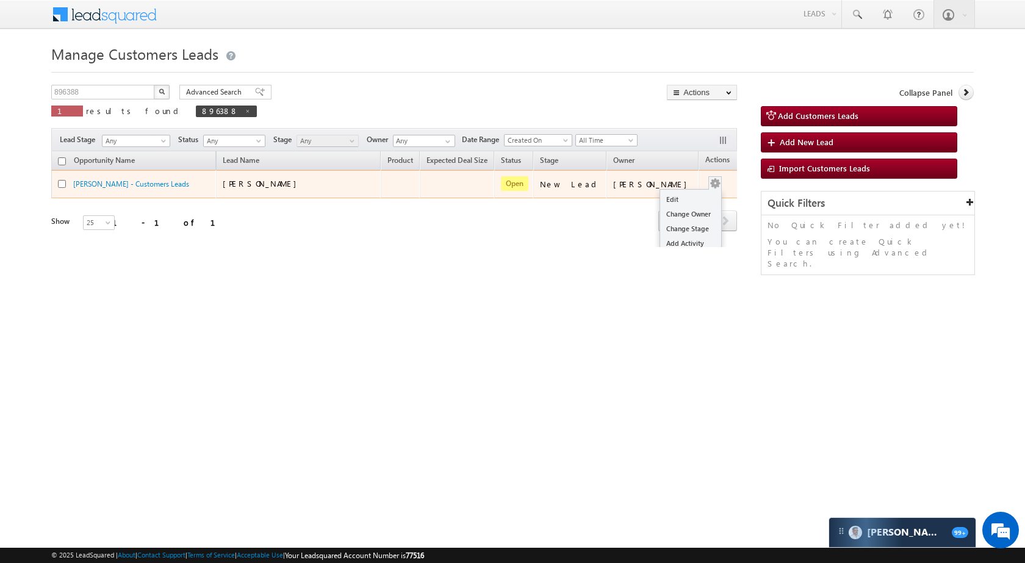
click at [709, 176] on span at bounding box center [715, 182] width 13 height 13
click at [677, 193] on link "Edit" at bounding box center [690, 199] width 61 height 15
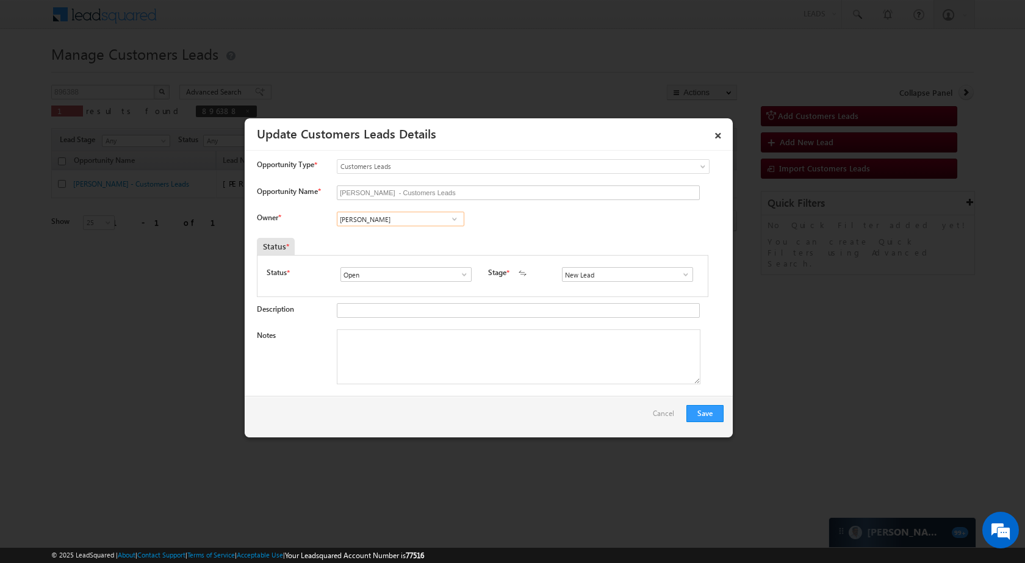
click at [403, 226] on input "[PERSON_NAME]" at bounding box center [401, 219] width 128 height 15
paste input "Suresh Verma"
click at [412, 244] on span "suresh.verma@sgrlimited.in" at bounding box center [397, 243] width 110 height 9
type input "Suresh Verma"
click at [680, 274] on span at bounding box center [686, 275] width 12 height 10
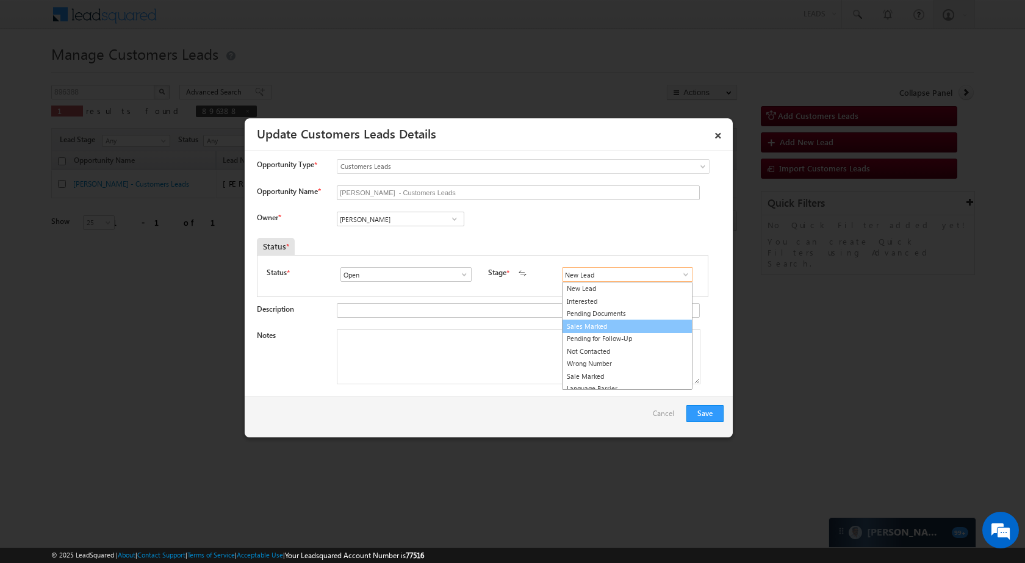
click at [629, 327] on link "Sales Marked" at bounding box center [627, 327] width 131 height 14
type input "Sales Marked"
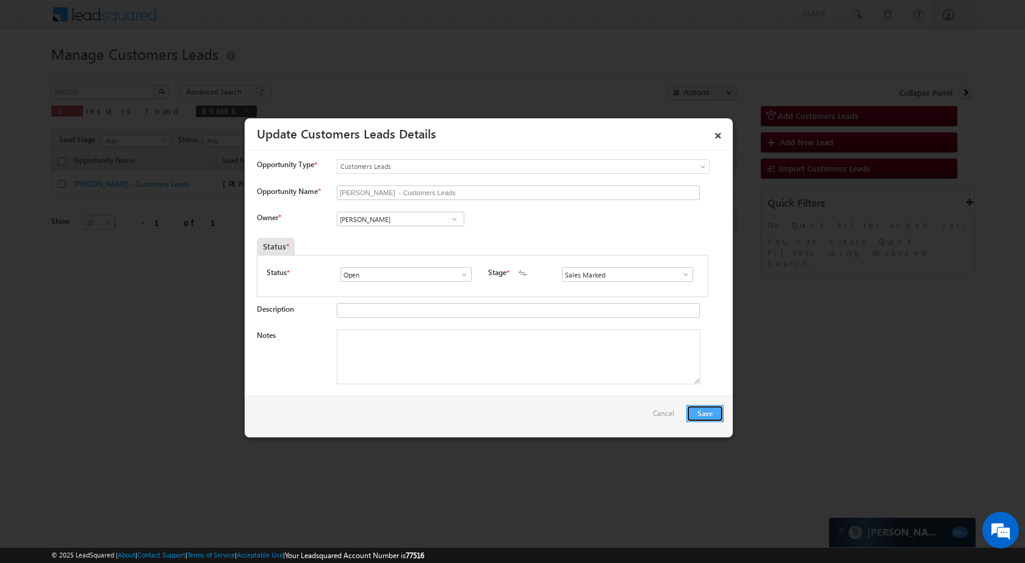
click at [709, 415] on button "Save" at bounding box center [705, 413] width 37 height 17
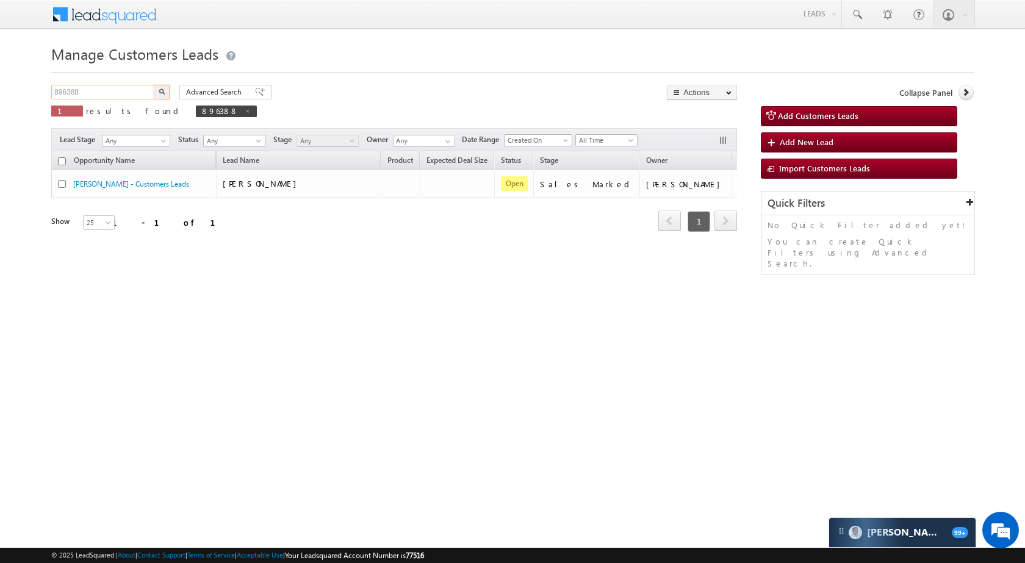
click at [118, 98] on input "896388" at bounding box center [103, 92] width 104 height 15
click at [157, 93] on button "button" at bounding box center [162, 92] width 16 height 15
click at [71, 86] on input "896388" at bounding box center [103, 92] width 104 height 15
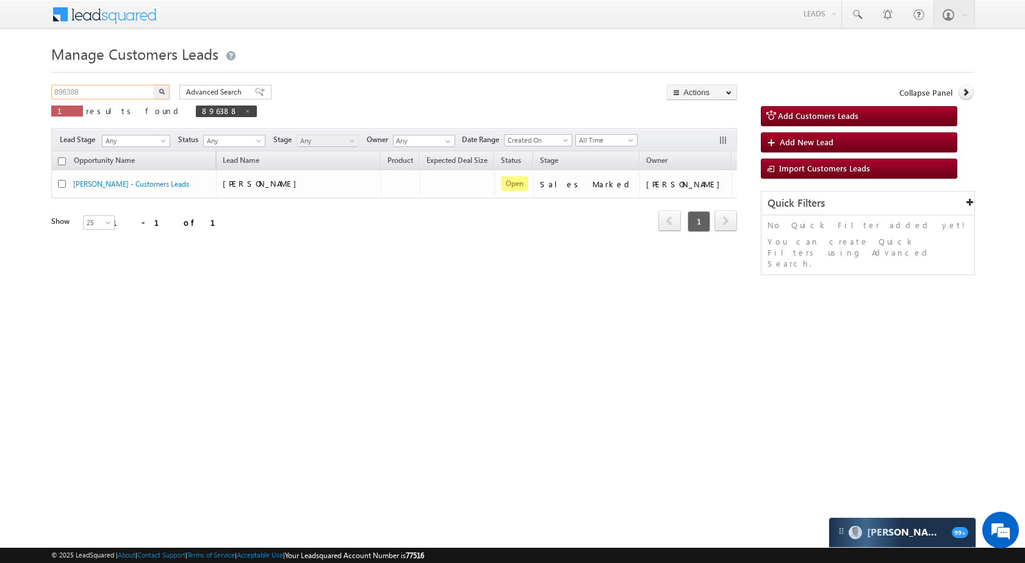
paste input "5573"
click at [163, 88] on button "button" at bounding box center [162, 92] width 16 height 15
click at [107, 92] on input "895573" at bounding box center [103, 92] width 104 height 15
paste input "6275"
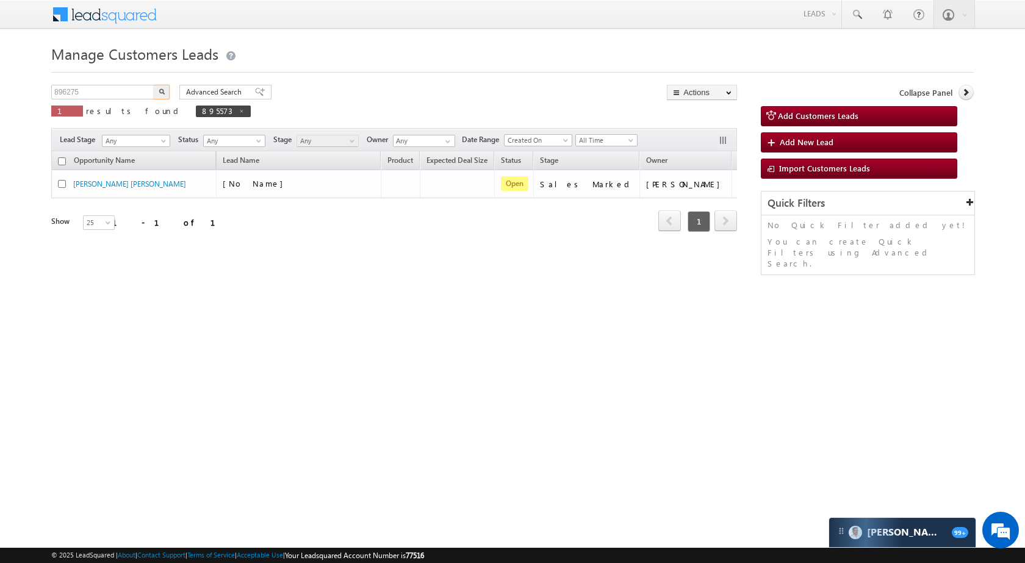
click at [164, 87] on button "button" at bounding box center [162, 92] width 16 height 15
click at [82, 92] on input "896275" at bounding box center [103, 92] width 104 height 15
paste input "5010"
click at [151, 91] on input "895010" at bounding box center [103, 92] width 104 height 15
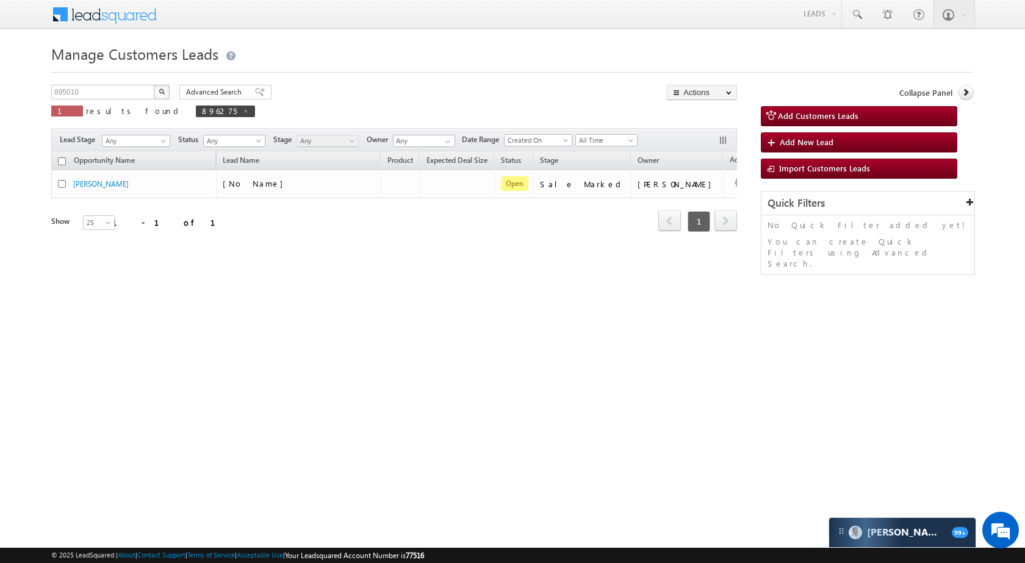
click at [162, 91] on img "button" at bounding box center [162, 92] width 6 height 6
click at [109, 91] on input "895010" at bounding box center [103, 92] width 104 height 15
paste input "6384"
click at [157, 89] on button "button" at bounding box center [162, 92] width 16 height 15
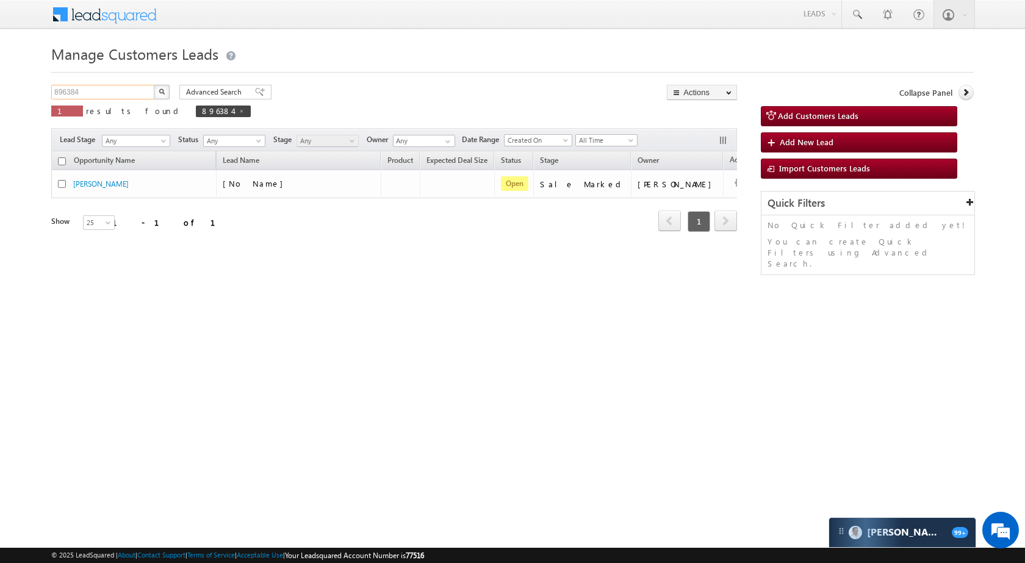
click at [99, 90] on input "896384" at bounding box center [103, 92] width 104 height 15
paste input "271"
click at [162, 96] on button "button" at bounding box center [162, 92] width 16 height 15
click at [132, 91] on input "896271" at bounding box center [103, 92] width 104 height 15
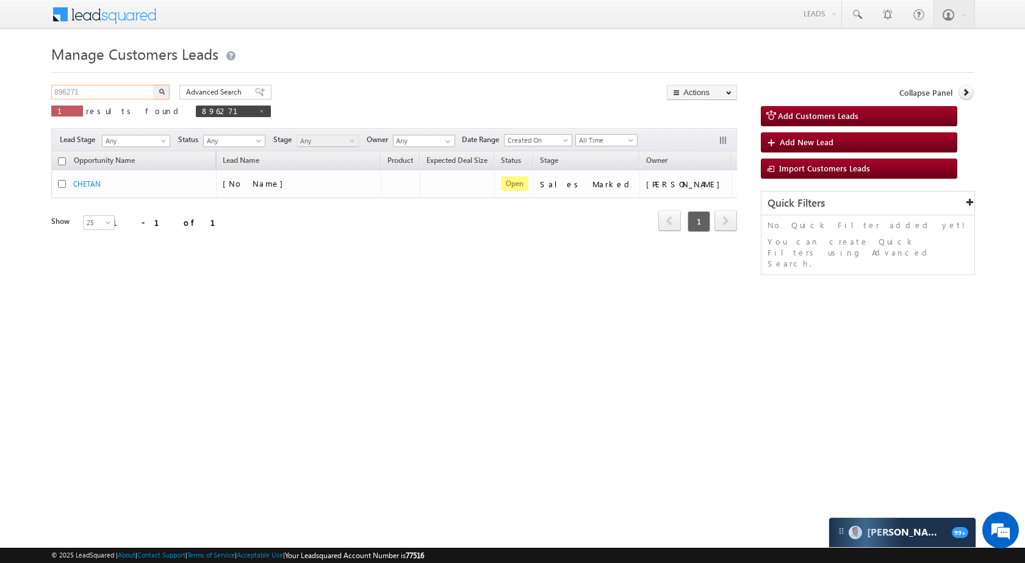
click at [132, 91] on input "896271" at bounding box center [103, 92] width 104 height 15
paste input "5012"
click at [159, 93] on img "button" at bounding box center [162, 92] width 6 height 6
click at [133, 100] on div "895012 X 1 results found 895012" at bounding box center [165, 102] width 228 height 35
click at [128, 96] on input "895012" at bounding box center [103, 92] width 104 height 15
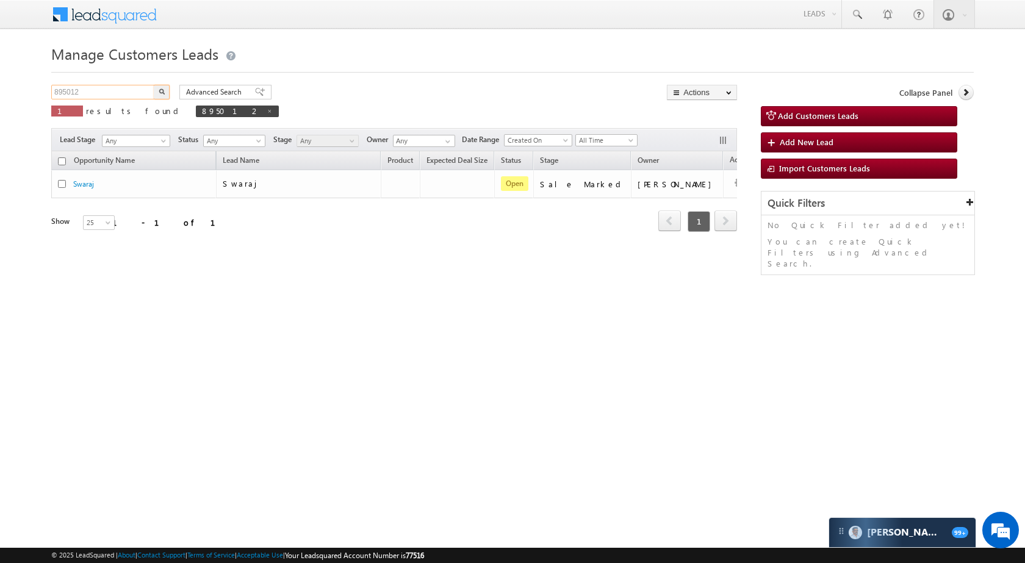
click at [128, 96] on input "895012" at bounding box center [103, 92] width 104 height 15
paste input "62280"
click at [160, 88] on button "button" at bounding box center [162, 92] width 16 height 15
click at [113, 93] on input "862280" at bounding box center [103, 92] width 104 height 15
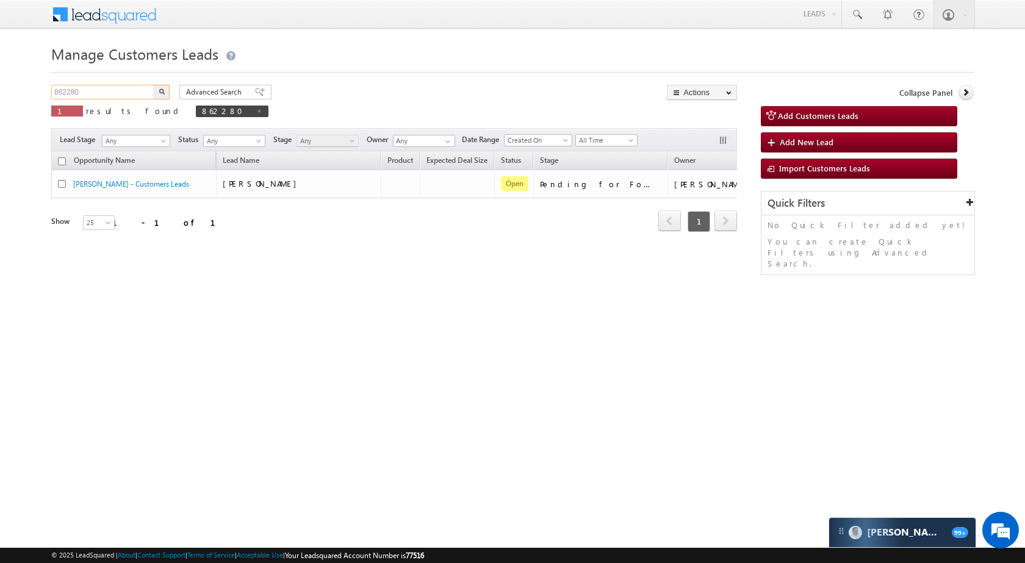
paste input "96267"
click at [162, 95] on button "button" at bounding box center [162, 92] width 16 height 15
click at [121, 87] on input "896267" at bounding box center [103, 92] width 104 height 15
paste input "6"
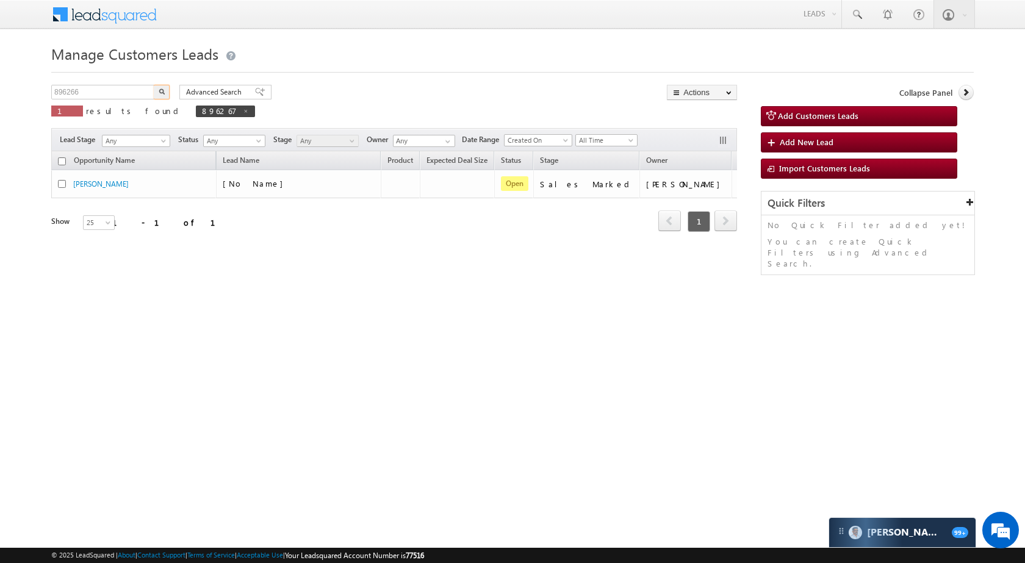
click at [161, 94] on img "button" at bounding box center [162, 92] width 6 height 6
click at [120, 93] on input "896266" at bounding box center [103, 92] width 104 height 15
paste input "5020"
click at [155, 93] on button "button" at bounding box center [162, 92] width 16 height 15
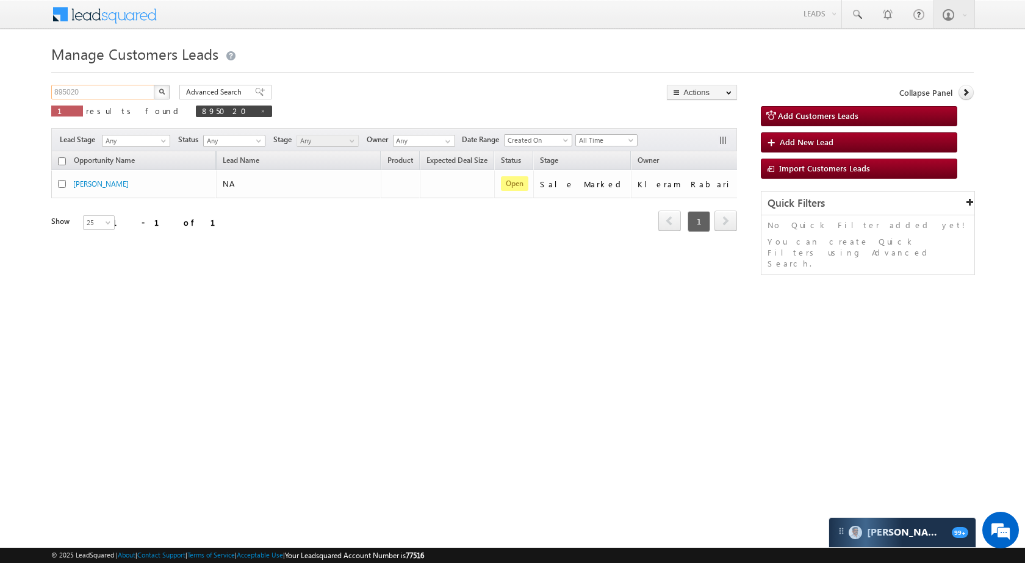
click at [114, 90] on input "895020" at bounding box center [103, 92] width 104 height 15
paste input "59303"
click at [159, 90] on img "button" at bounding box center [162, 92] width 6 height 6
click at [95, 89] on input "859303" at bounding box center [103, 92] width 104 height 15
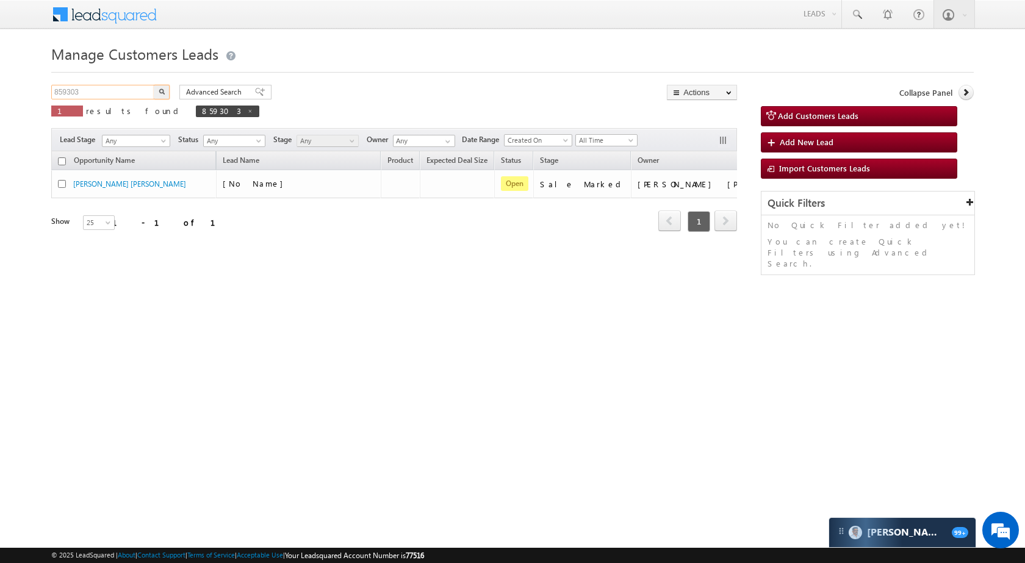
click at [95, 89] on input "859303" at bounding box center [103, 92] width 104 height 15
paste input "72128"
click at [160, 96] on button "button" at bounding box center [162, 92] width 16 height 15
click at [92, 89] on input "872128" at bounding box center [103, 92] width 104 height 15
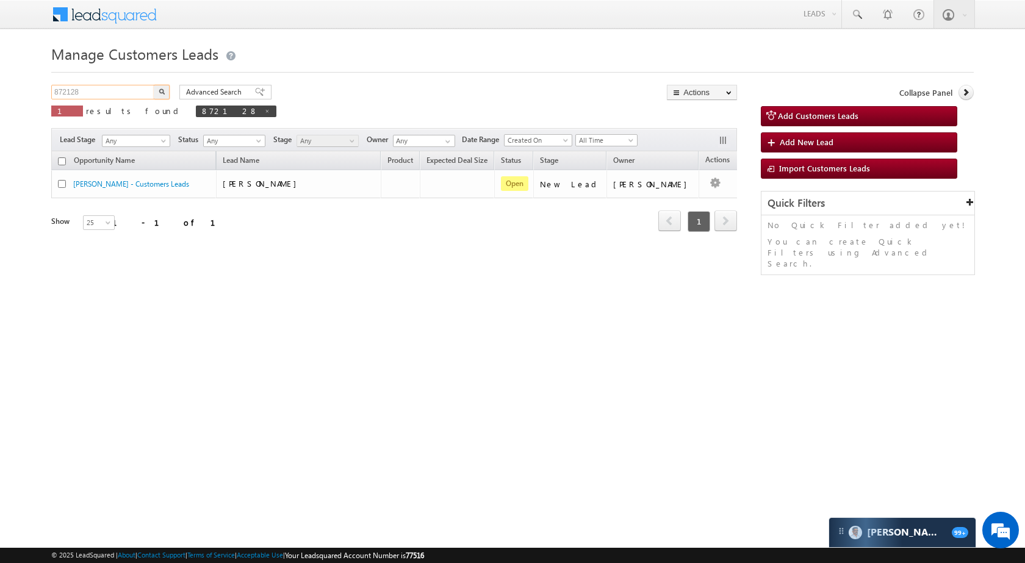
paste input "94069"
click at [165, 100] on div "894069 X 1 results found 872128" at bounding box center [163, 102] width 225 height 35
click at [161, 89] on img "button" at bounding box center [162, 92] width 6 height 6
click at [112, 82] on div "Manage Customers Leads 894069 X 1 results found 894069 Advanced Search Advanced…" at bounding box center [512, 193] width 923 height 305
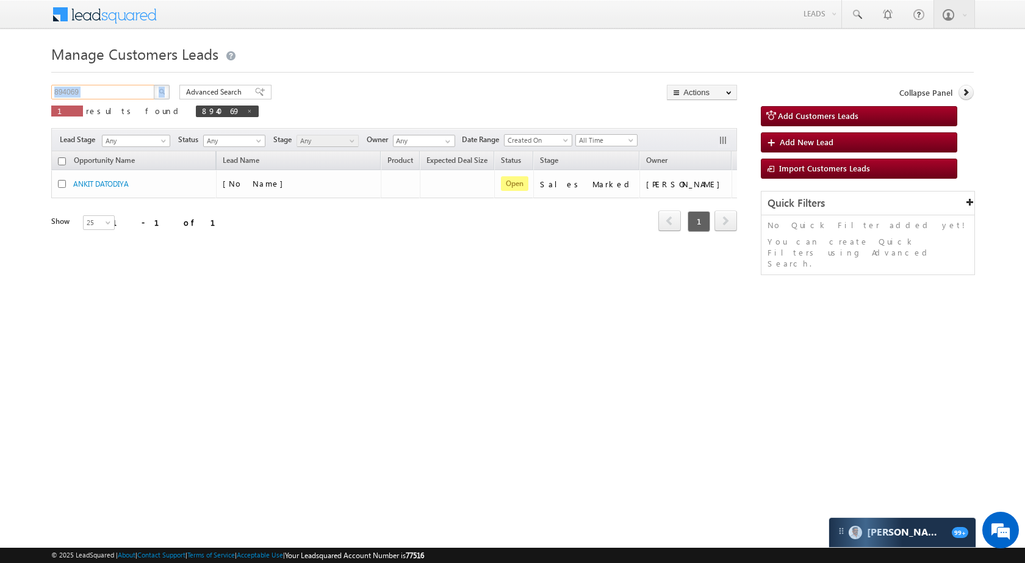
click at [106, 95] on input "894069" at bounding box center [103, 92] width 104 height 15
paste input "0"
click at [165, 90] on button "button" at bounding box center [162, 92] width 16 height 15
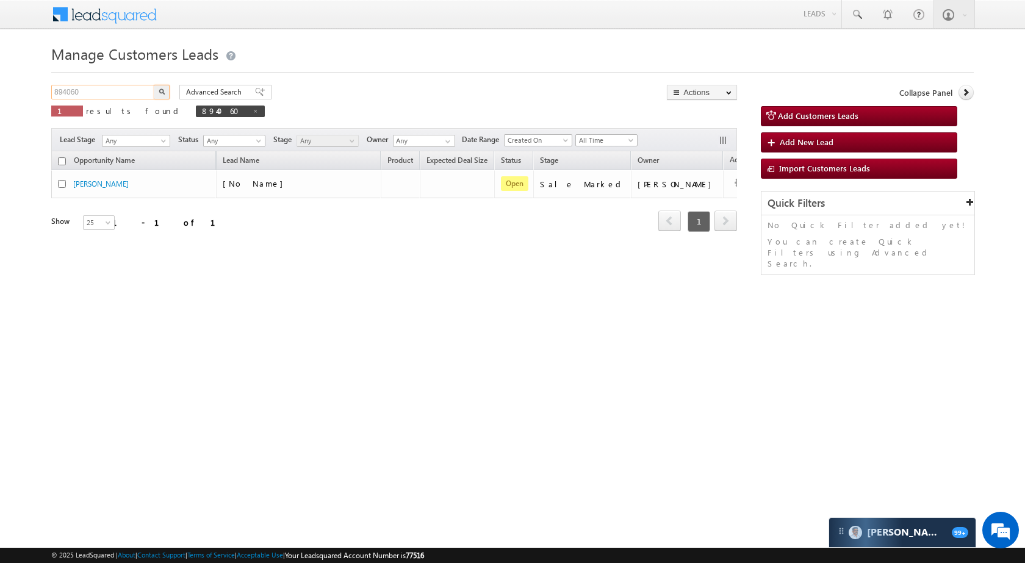
click at [98, 97] on input "894060" at bounding box center [103, 92] width 104 height 15
paste input "0164"
click at [164, 93] on img "button" at bounding box center [162, 92] width 6 height 6
click at [98, 96] on input "890164" at bounding box center [103, 92] width 104 height 15
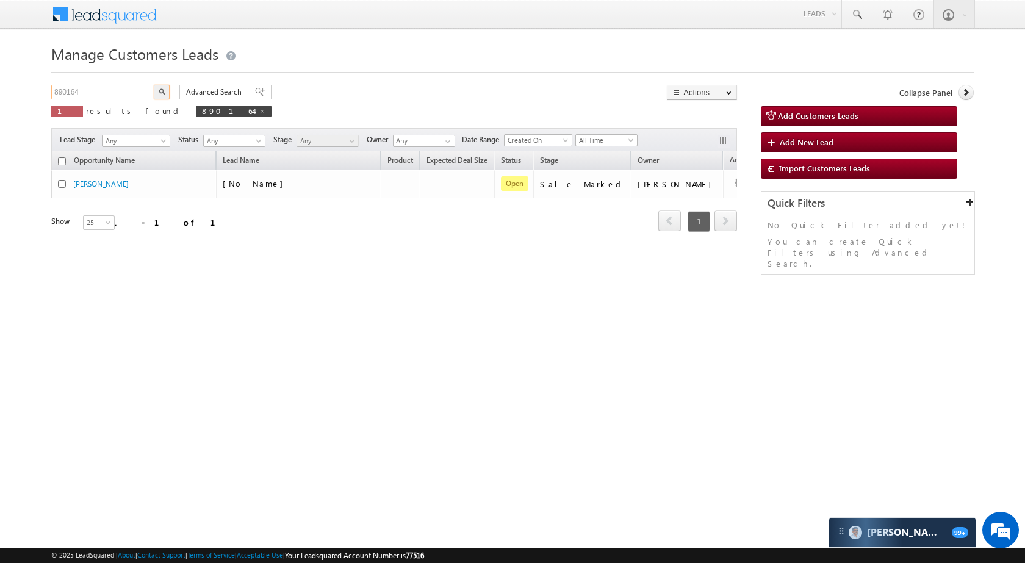
click at [98, 96] on input "890164" at bounding box center [103, 92] width 104 height 15
paste input "645"
click at [157, 87] on button "button" at bounding box center [162, 92] width 16 height 15
click at [96, 89] on input "890645" at bounding box center [103, 92] width 104 height 15
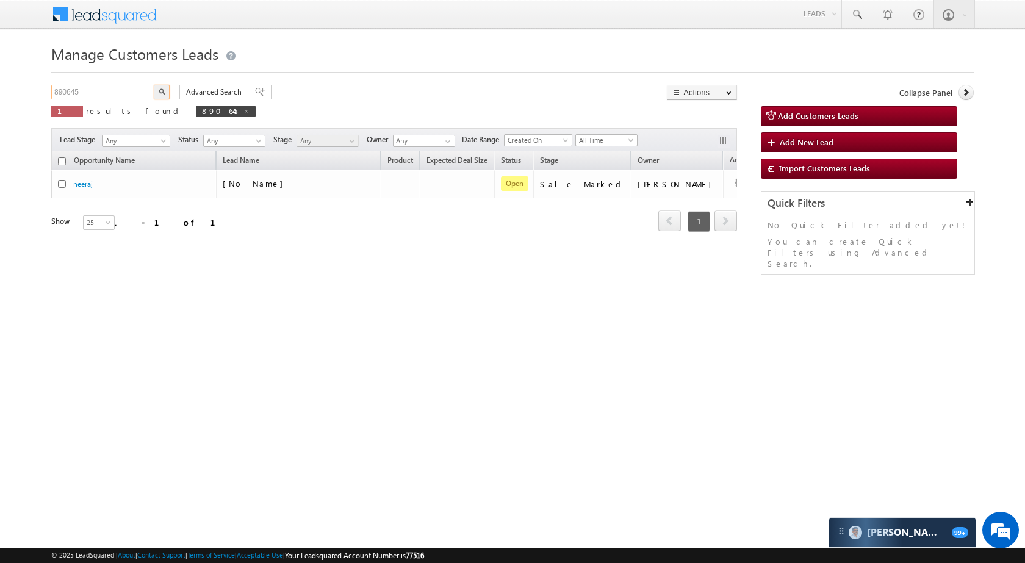
paste input "32156"
click at [164, 92] on img "button" at bounding box center [162, 92] width 6 height 6
click at [129, 95] on input "832156" at bounding box center [103, 92] width 104 height 15
paste input "94049"
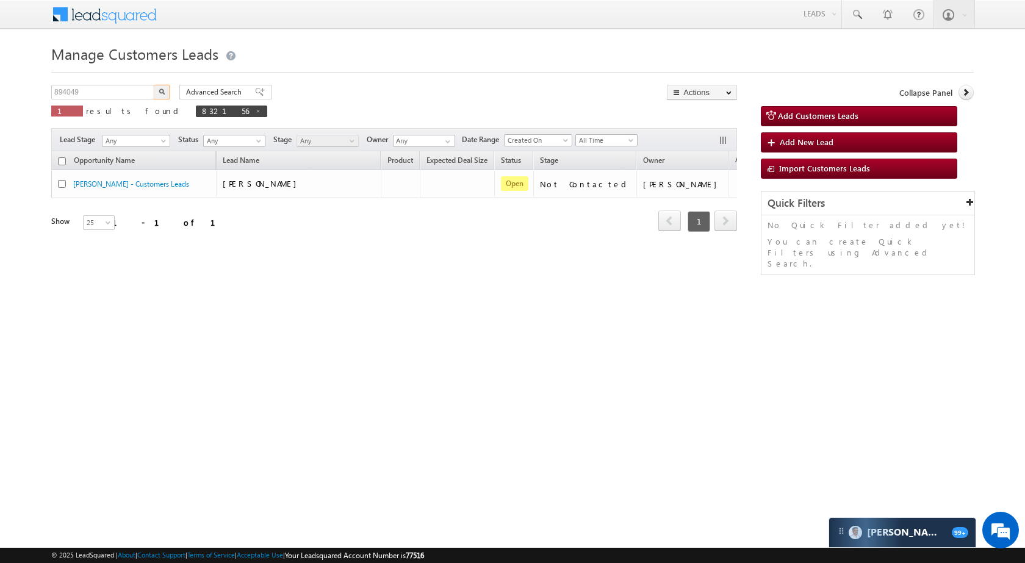
click at [166, 90] on button "button" at bounding box center [162, 92] width 16 height 15
click at [117, 92] on input "894049" at bounding box center [103, 92] width 104 height 15
paste input "0638"
click at [165, 92] on button "button" at bounding box center [162, 92] width 16 height 15
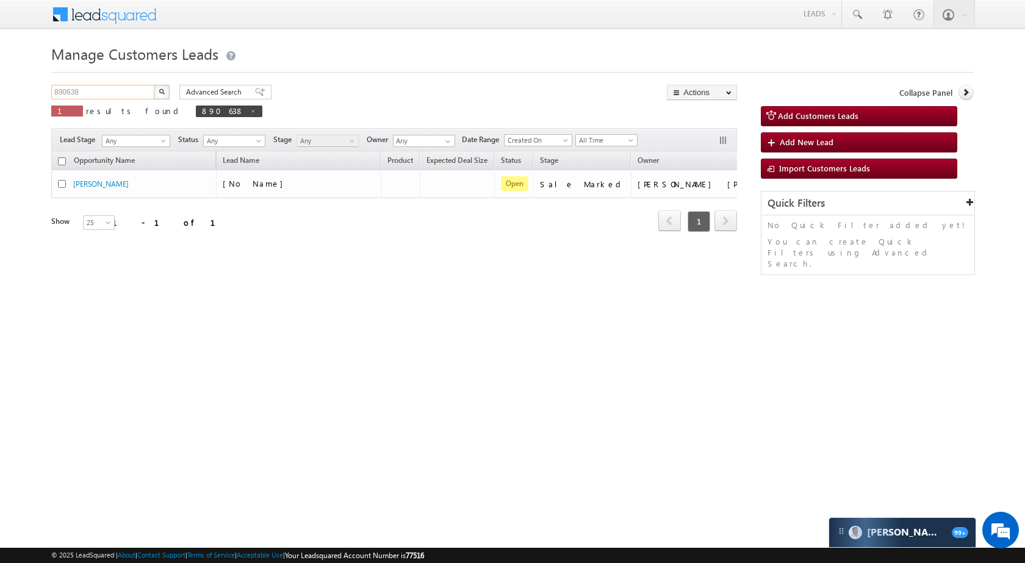
click at [109, 97] on input "890638" at bounding box center [103, 92] width 104 height 15
paste input "4764"
click at [156, 96] on button "button" at bounding box center [162, 92] width 16 height 15
click at [104, 95] on input "894764" at bounding box center [103, 92] width 104 height 15
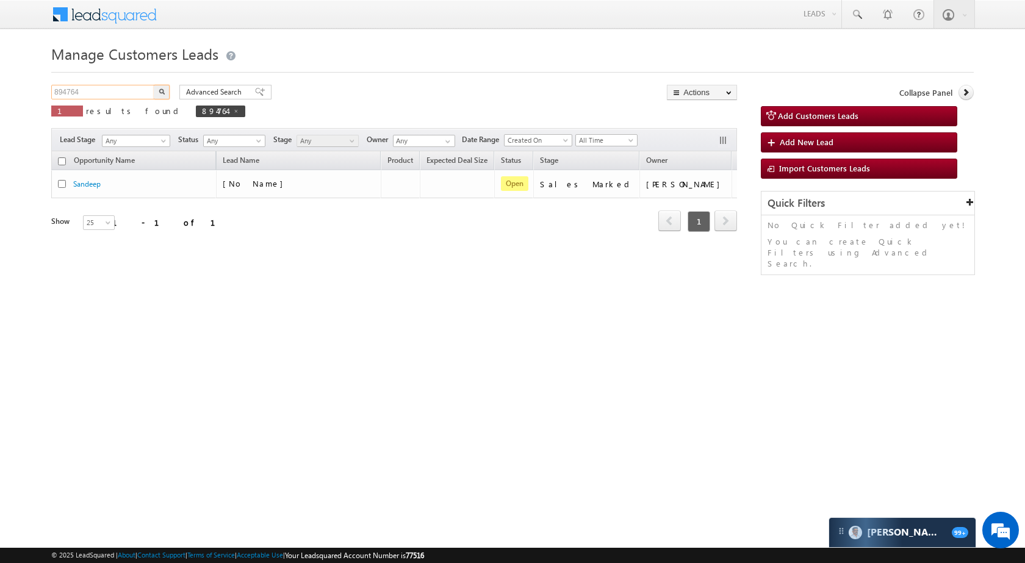
click at [104, 95] on input "894764" at bounding box center [103, 92] width 104 height 15
paste input "32086"
type input "832086"
click at [165, 94] on button "button" at bounding box center [162, 92] width 16 height 15
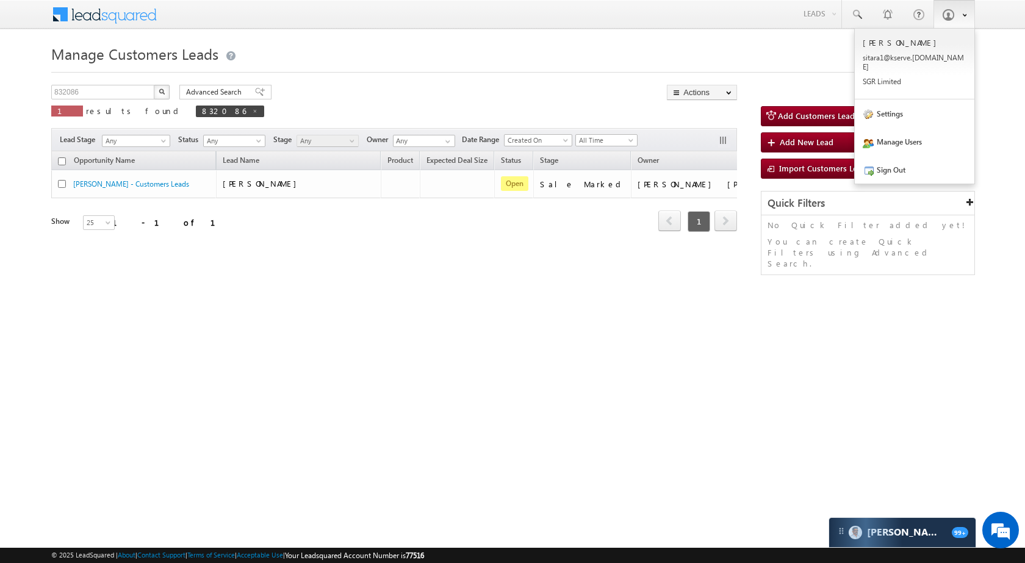
click at [950, 21] on link at bounding box center [955, 14] width 42 height 28
click at [913, 168] on link "Sign Out" at bounding box center [915, 170] width 120 height 28
